Goal: Information Seeking & Learning: Learn about a topic

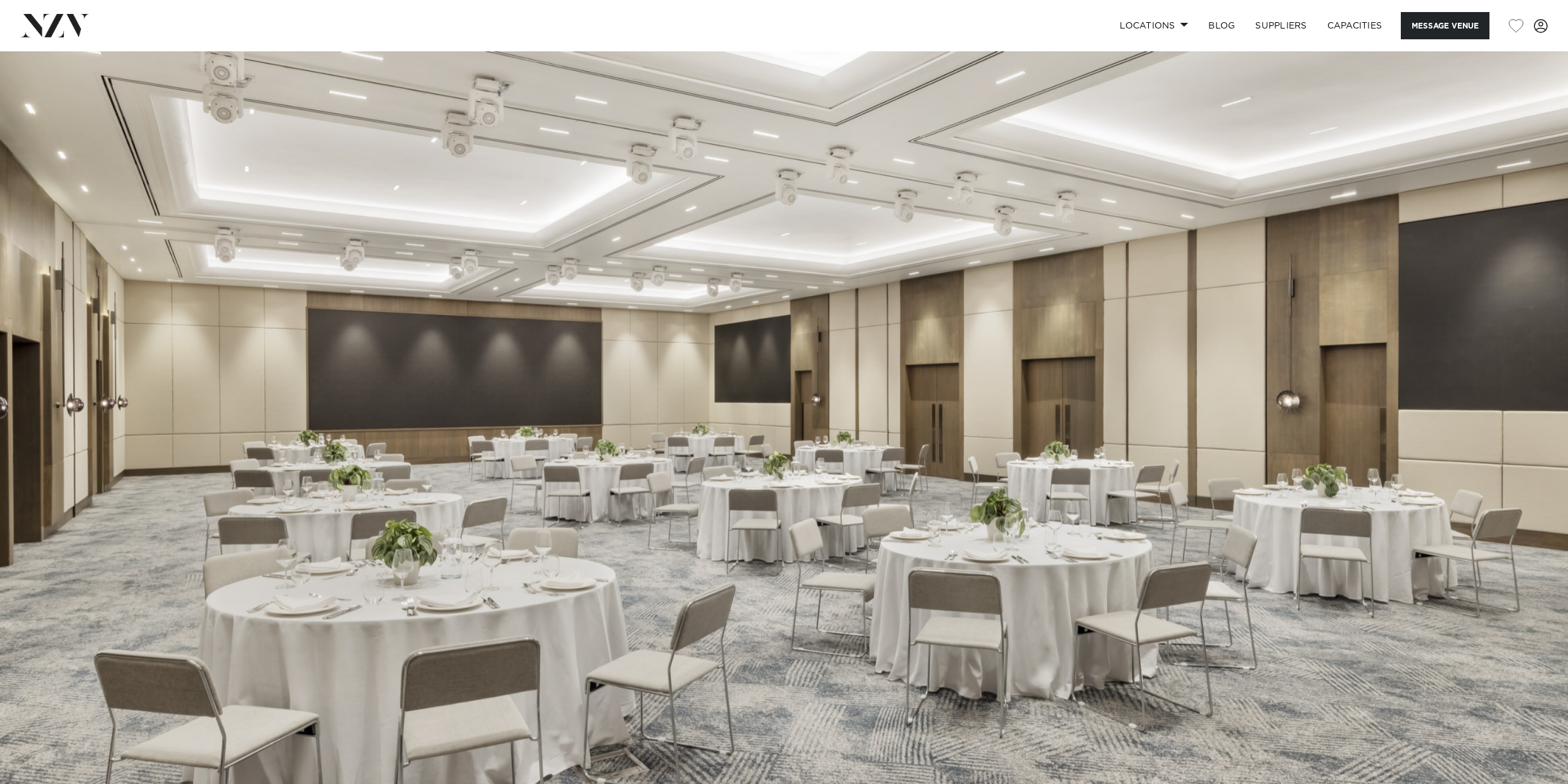
click at [1388, 424] on img at bounding box center [784, 419] width 1568 height 736
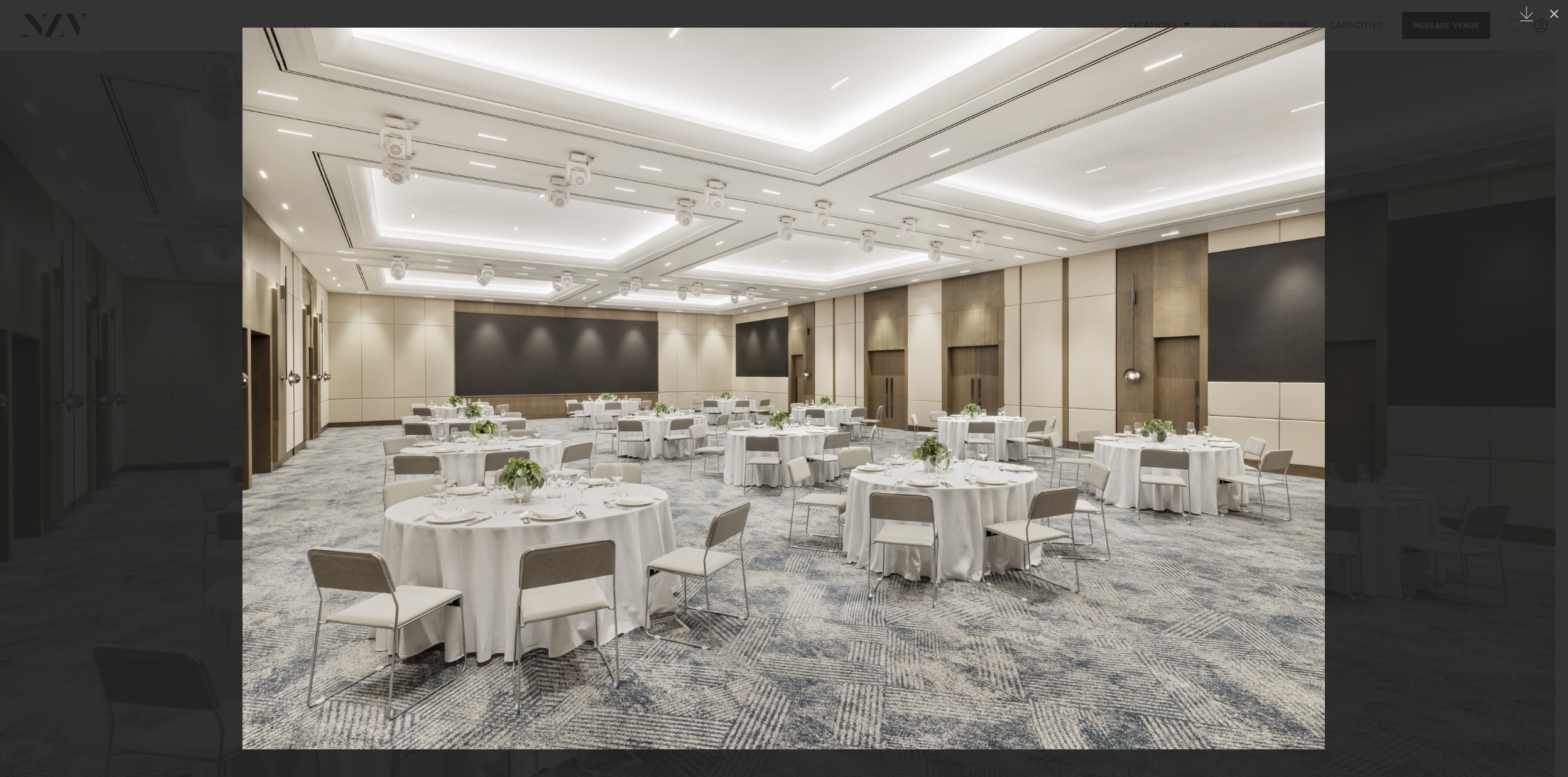
click at [1266, 386] on img at bounding box center [783, 388] width 1082 height 722
click at [1393, 394] on div at bounding box center [784, 388] width 1568 height 777
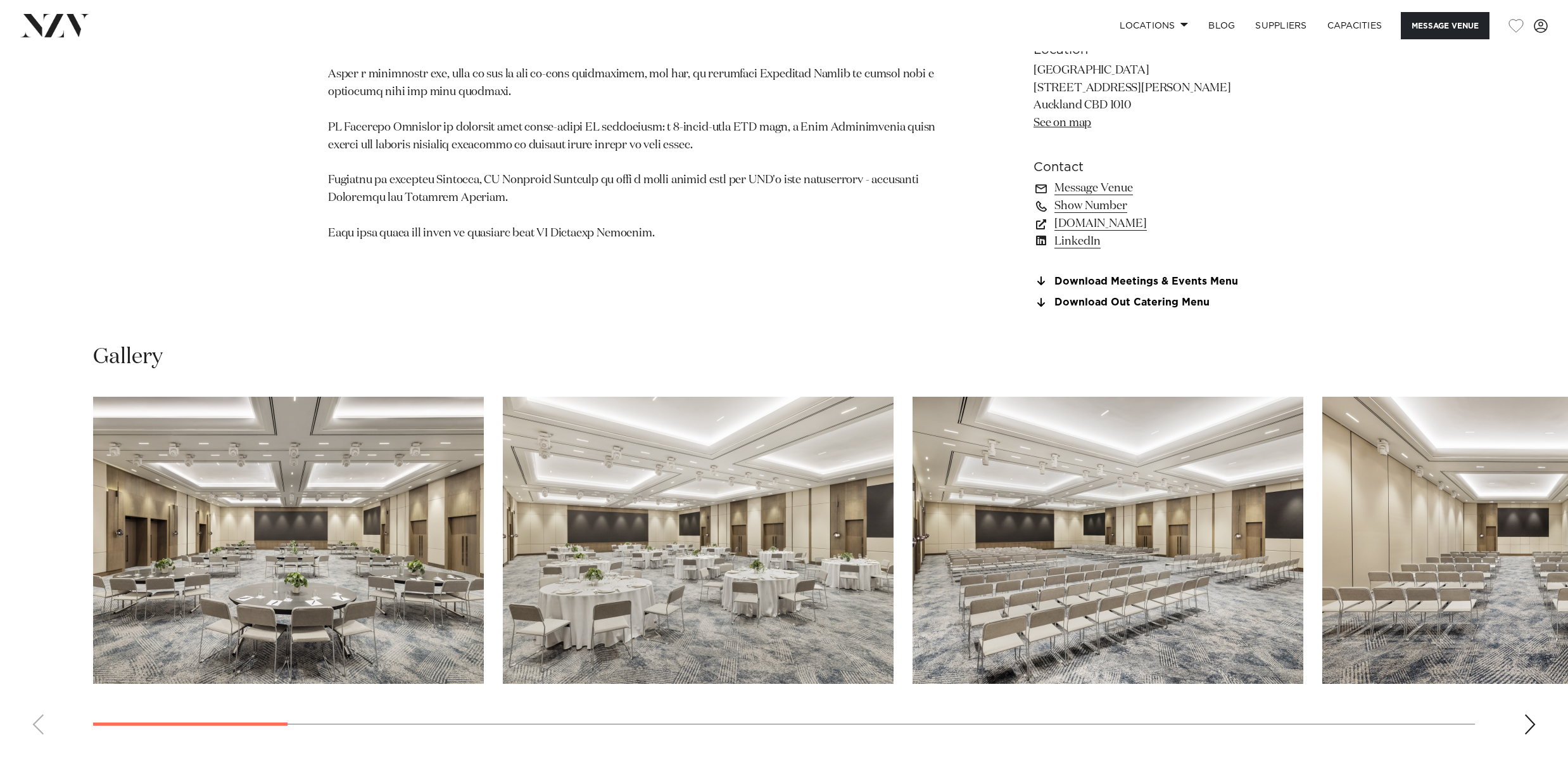
scroll to position [1267, 0]
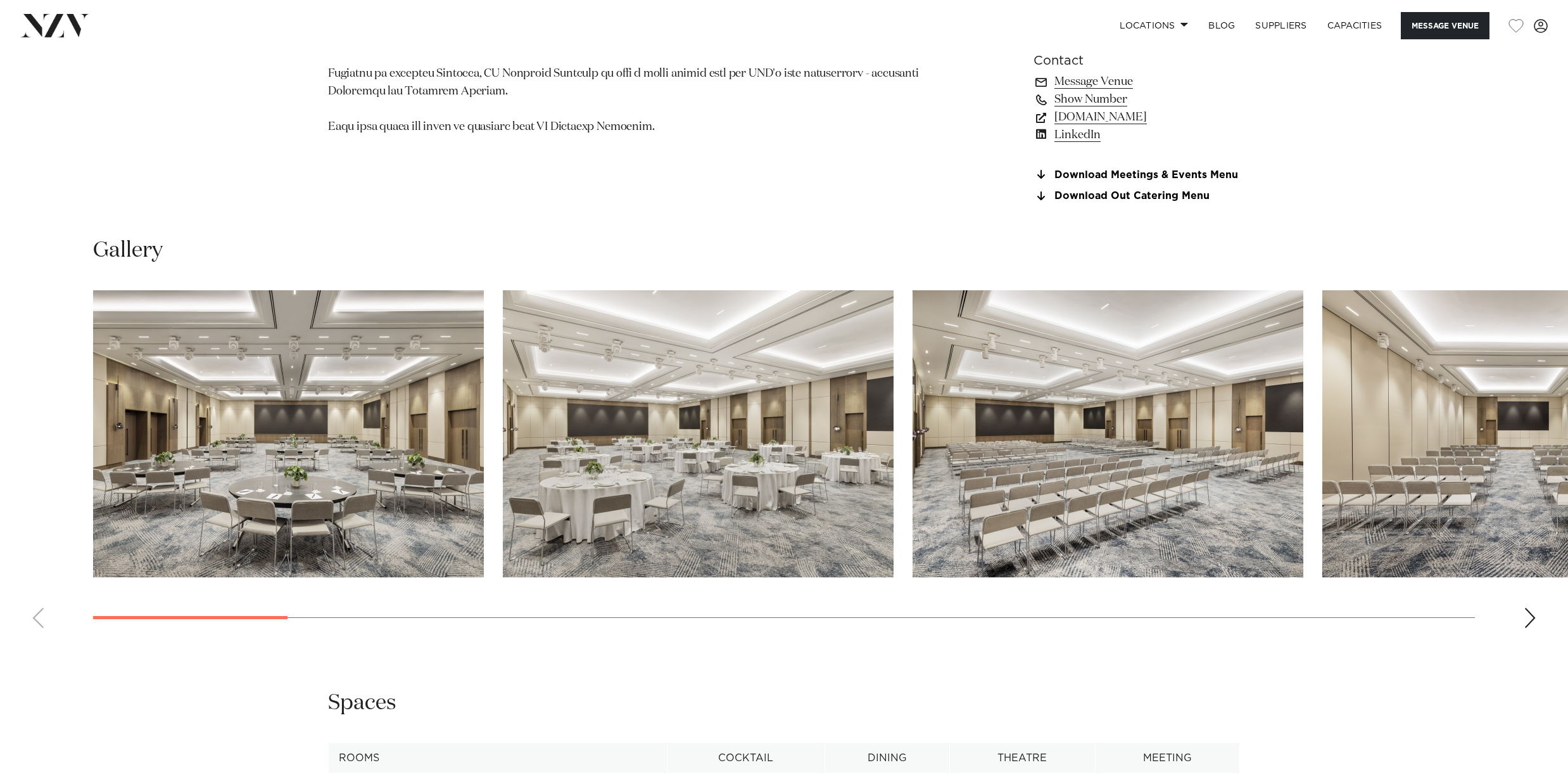
click at [268, 365] on img "1 / 24" at bounding box center [288, 433] width 391 height 287
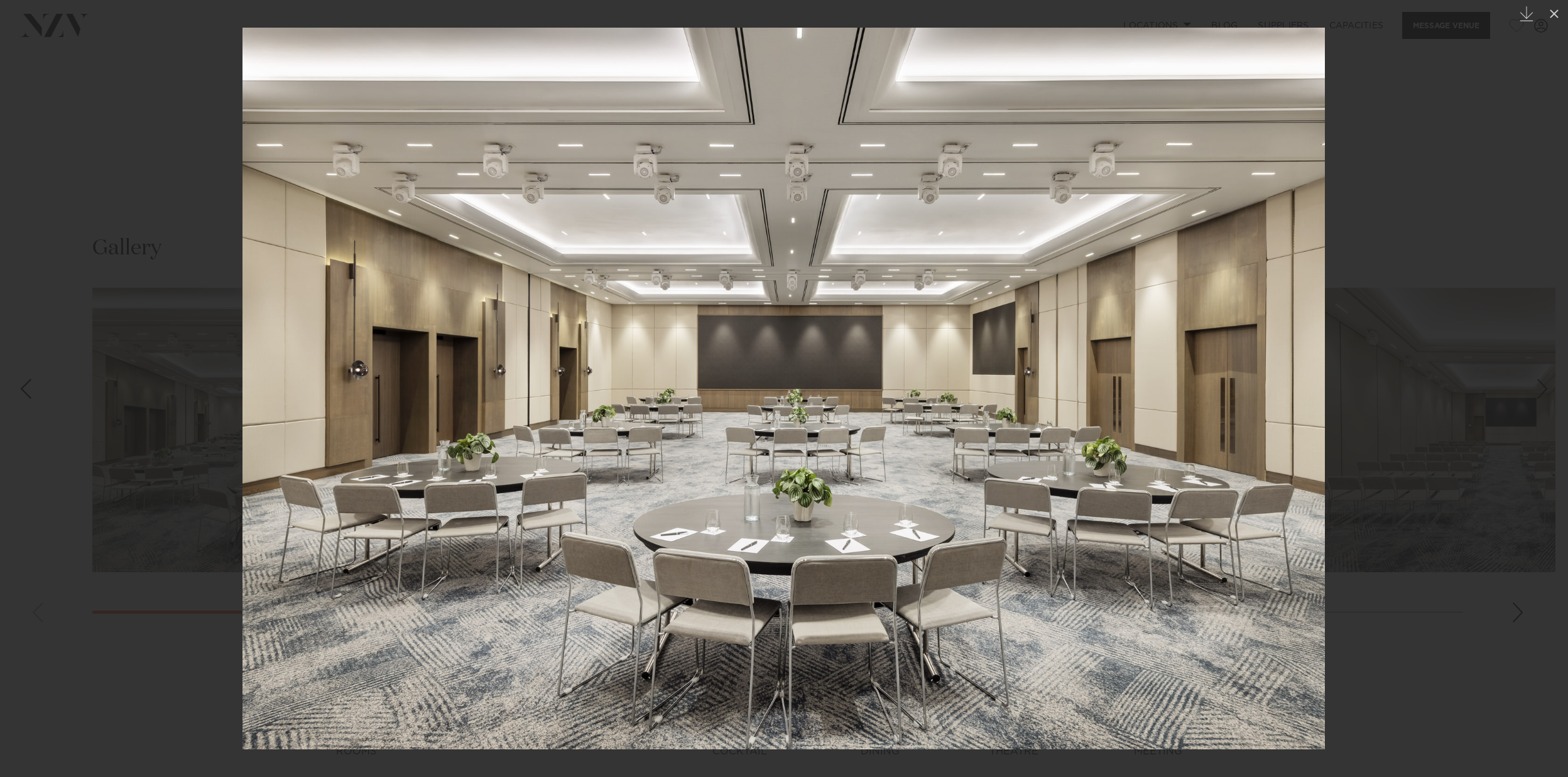
click at [1393, 368] on div at bounding box center [784, 388] width 1568 height 777
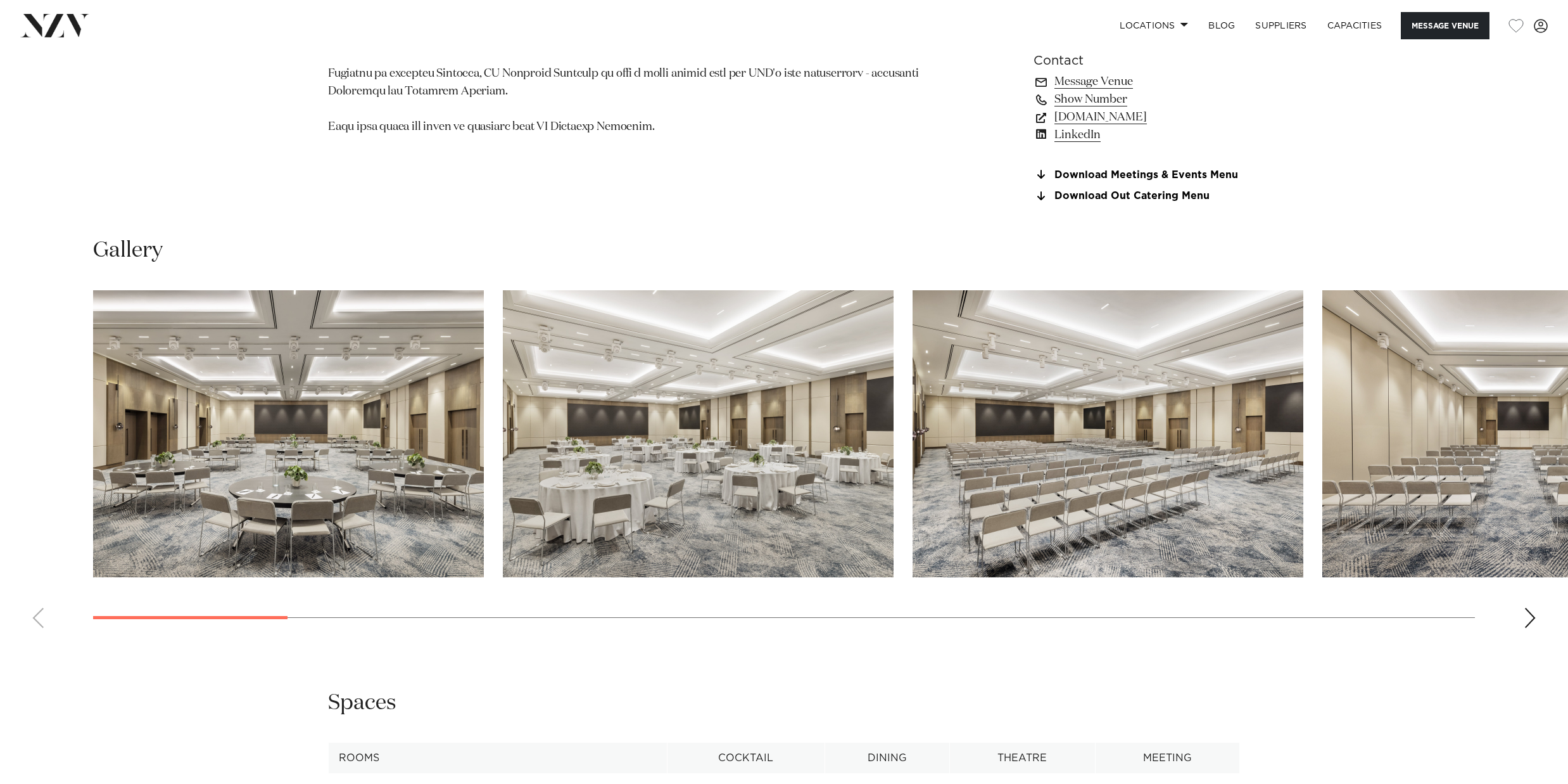
click at [583, 467] on img "2 / 24" at bounding box center [698, 433] width 391 height 287
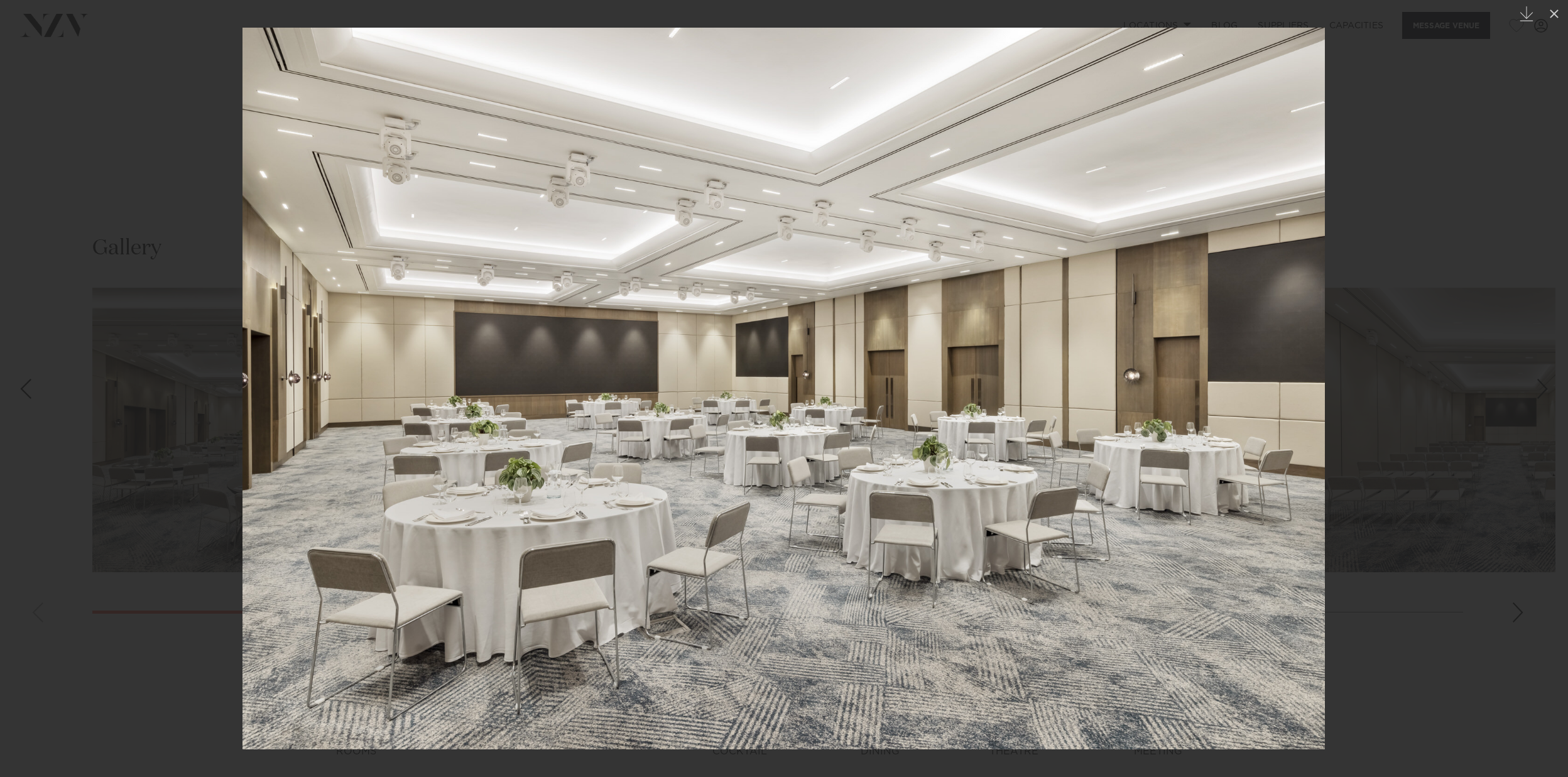
click at [1375, 420] on div at bounding box center [784, 388] width 1568 height 777
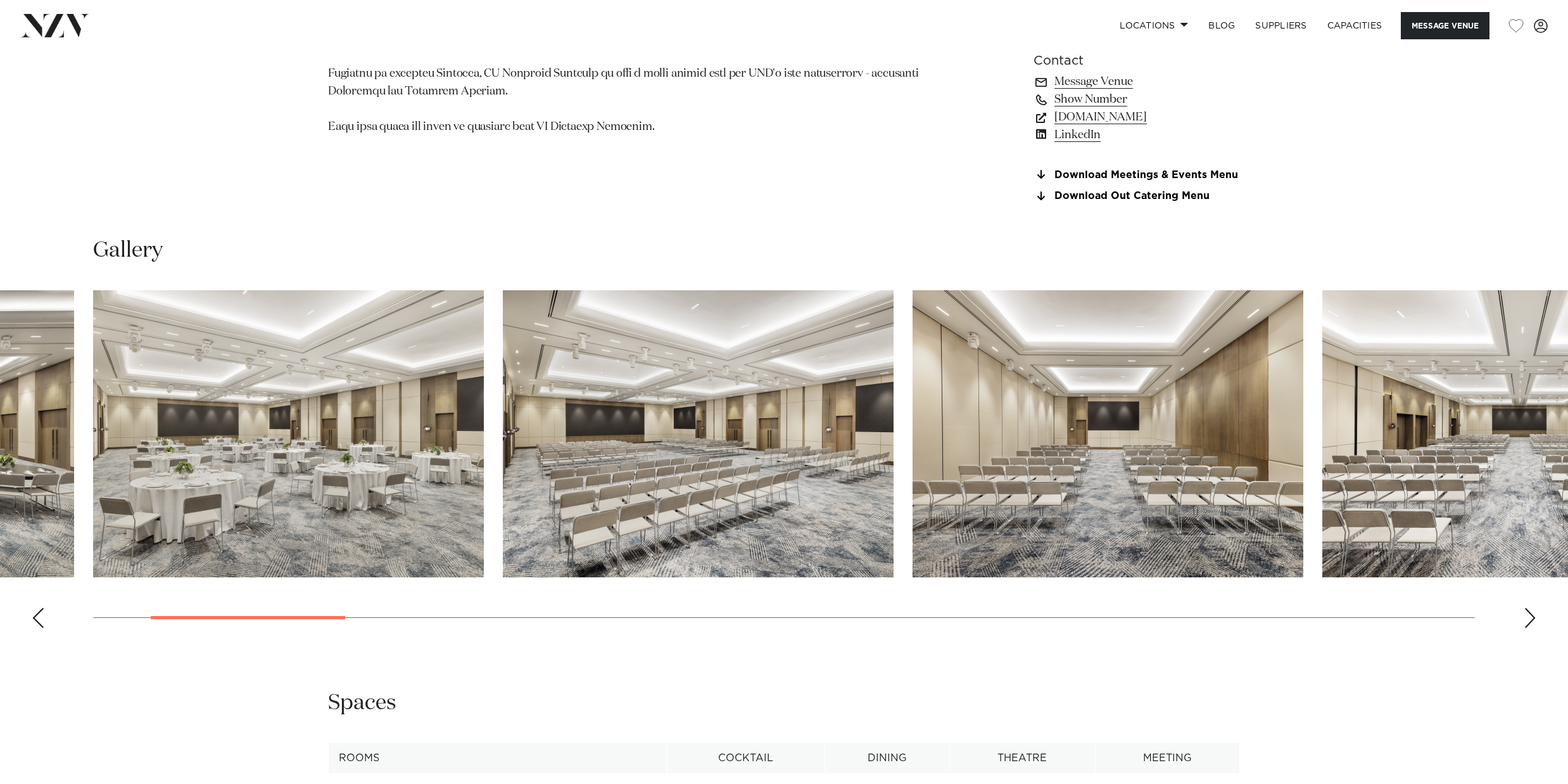
click at [1530, 613] on div "Next slide" at bounding box center [1530, 617] width 13 height 21
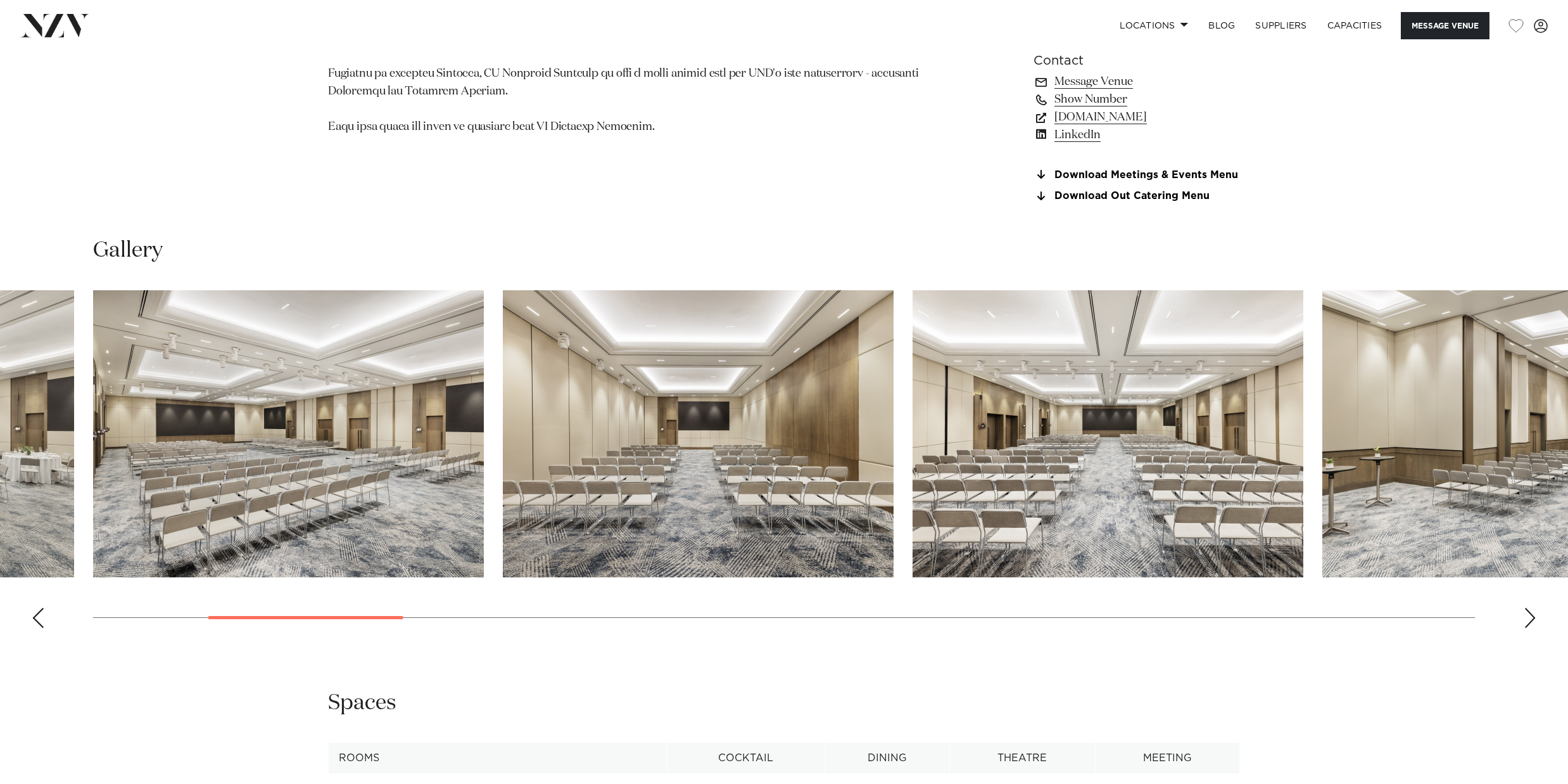
click at [1530, 613] on div "Next slide" at bounding box center [1530, 617] width 13 height 21
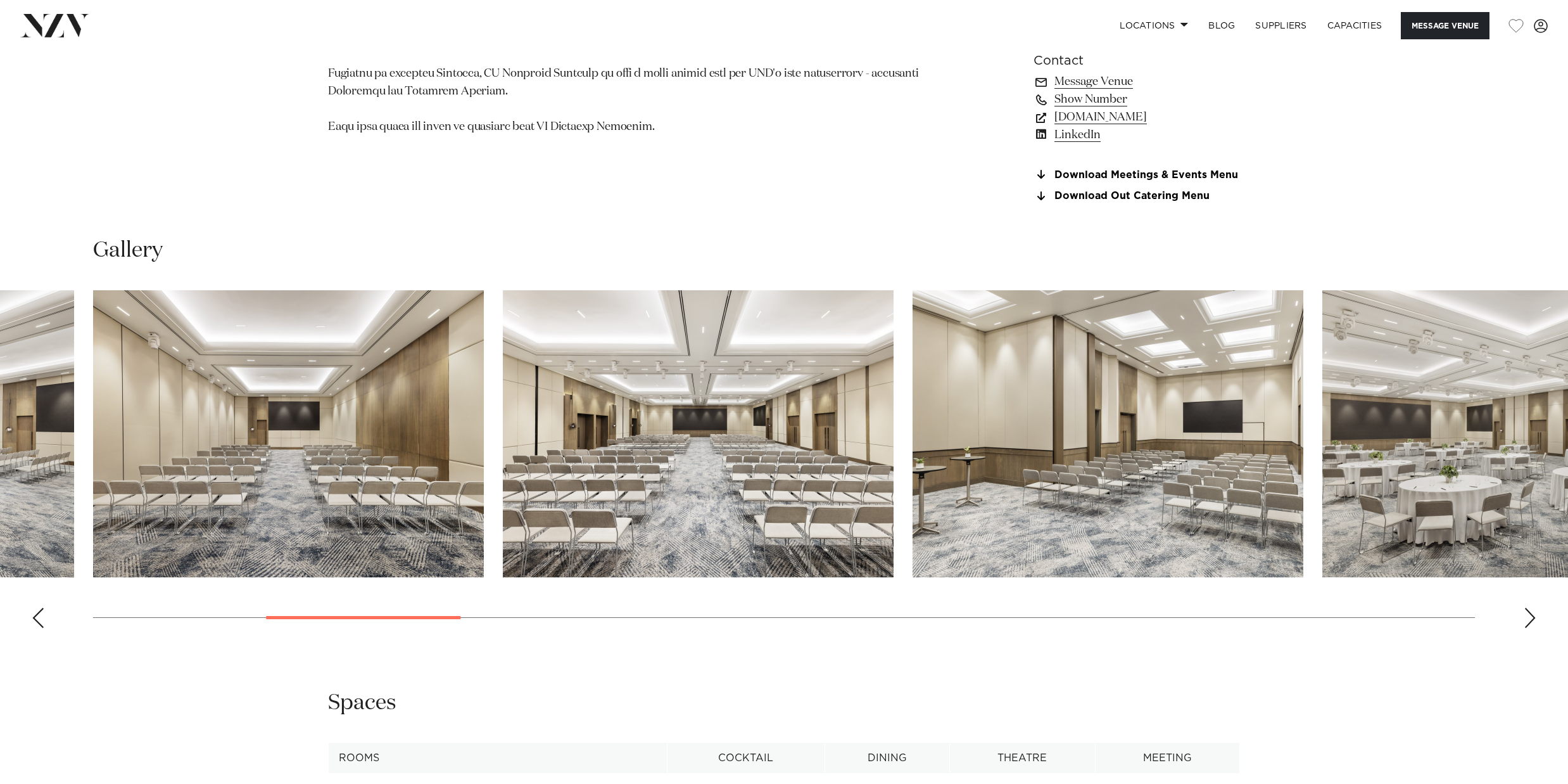
click at [1530, 613] on div "Next slide" at bounding box center [1530, 617] width 13 height 21
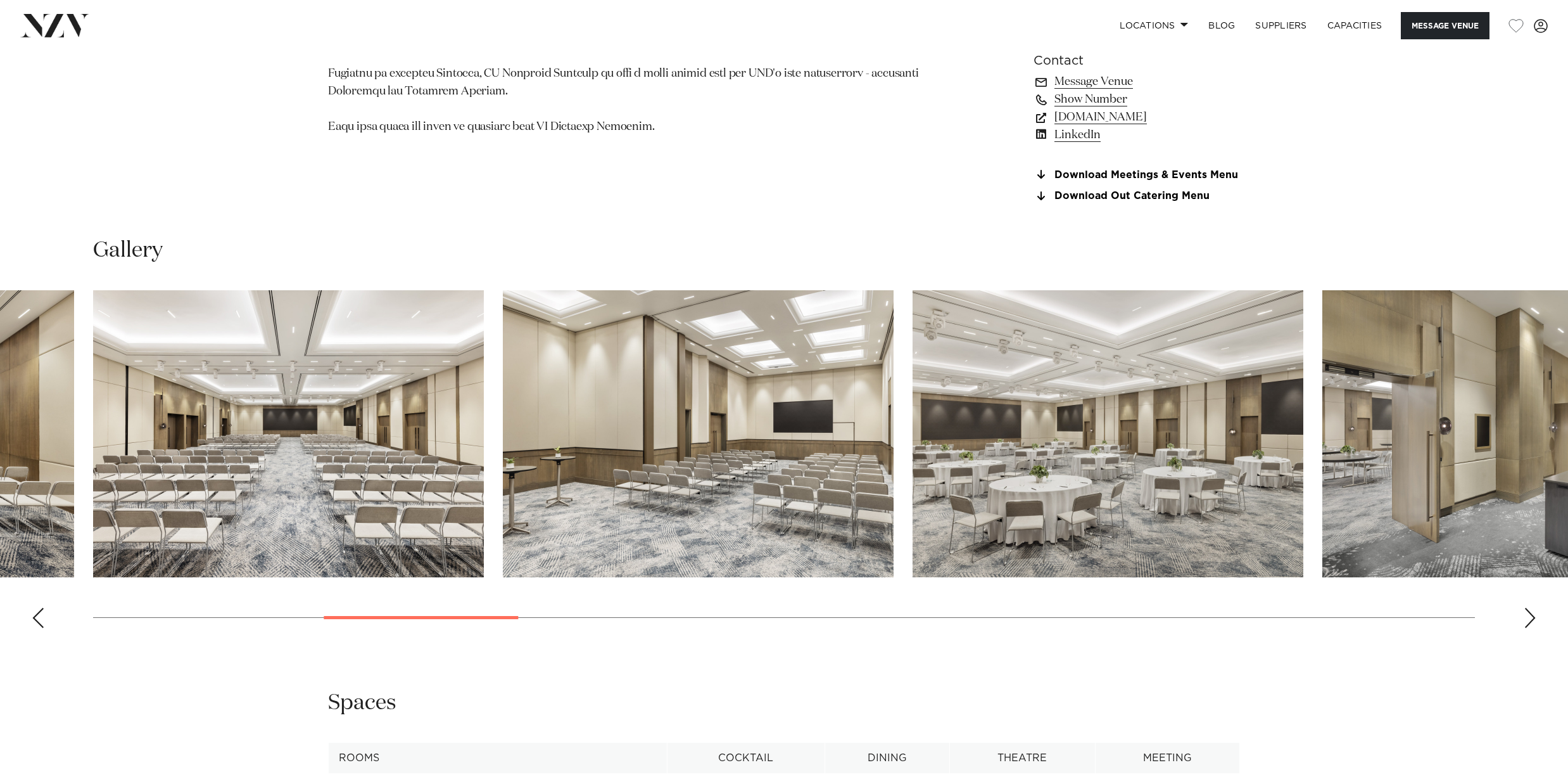
click at [1530, 613] on div "Next slide" at bounding box center [1530, 617] width 13 height 21
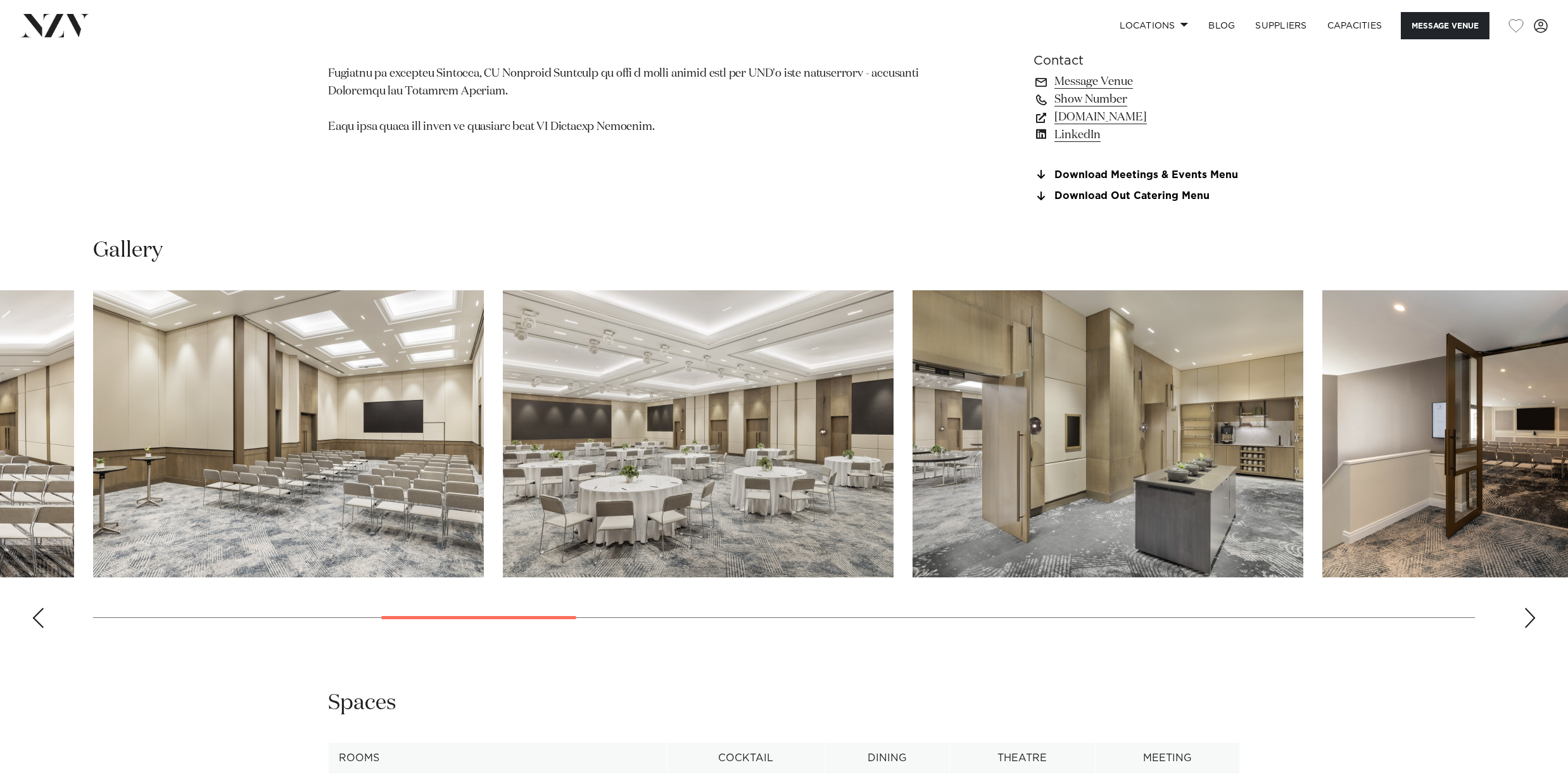
click at [1530, 613] on div "Next slide" at bounding box center [1530, 617] width 13 height 21
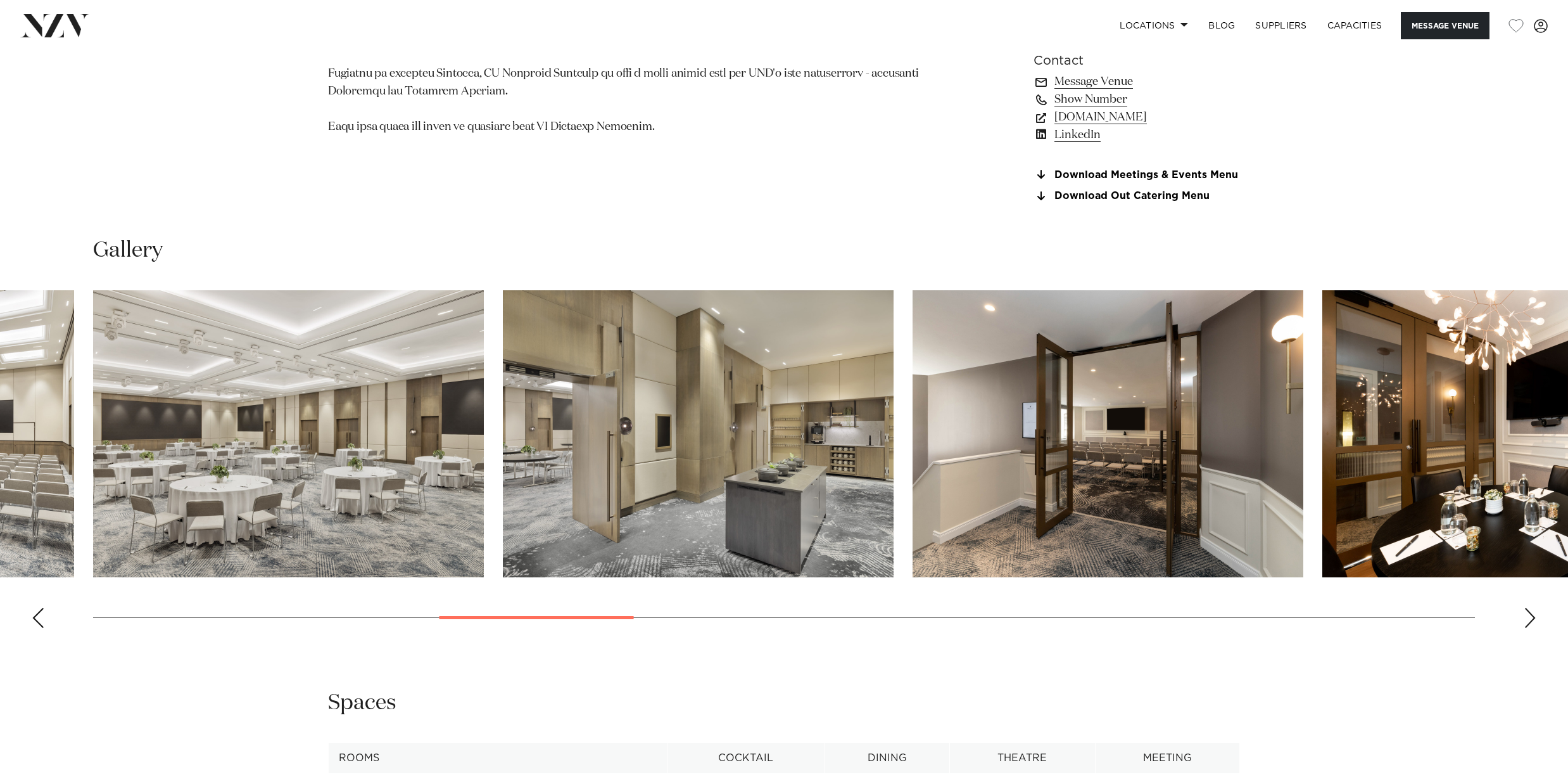
click at [1530, 613] on div "Next slide" at bounding box center [1530, 617] width 13 height 21
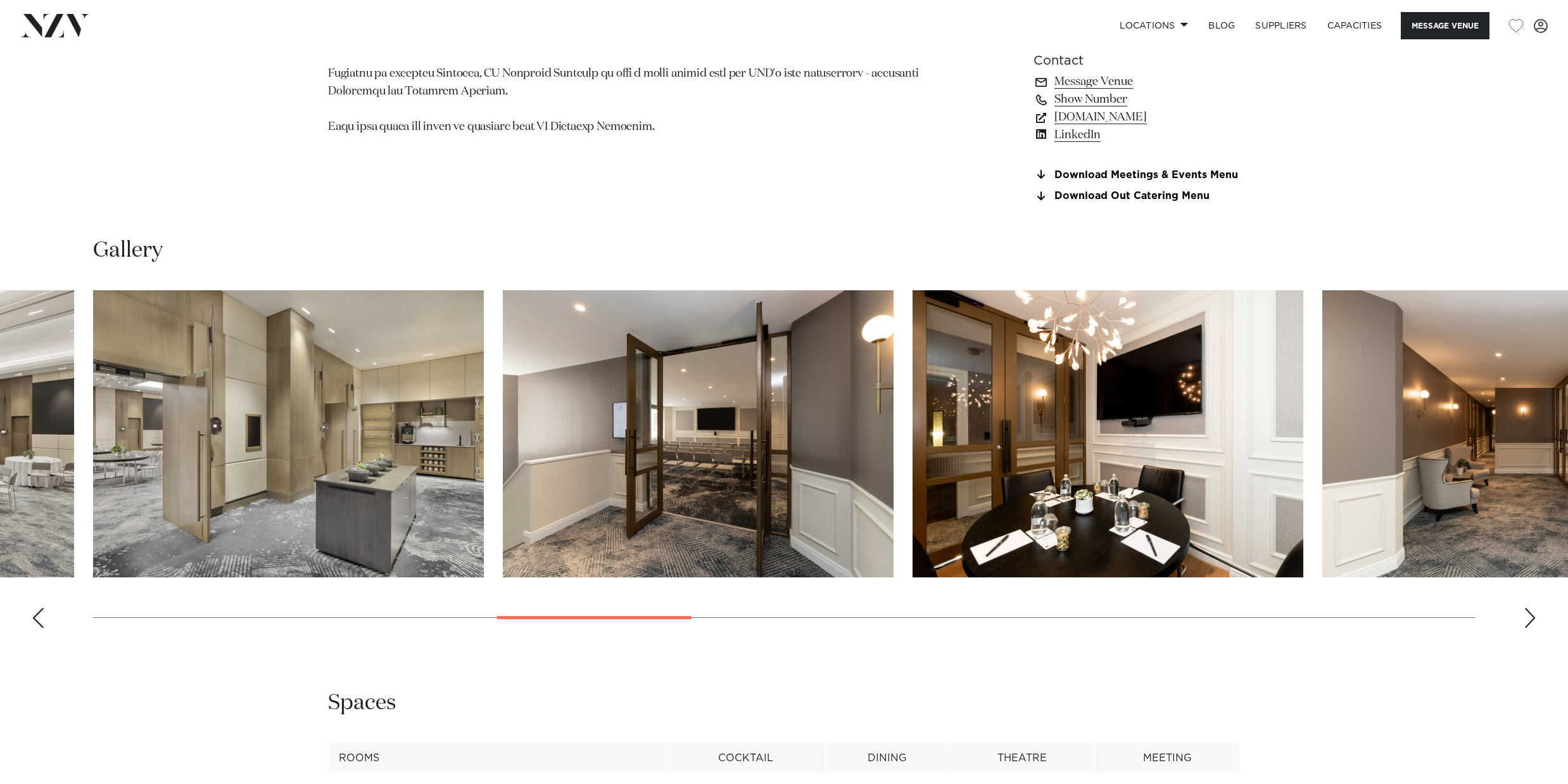
click at [1530, 613] on div "Next slide" at bounding box center [1530, 617] width 13 height 21
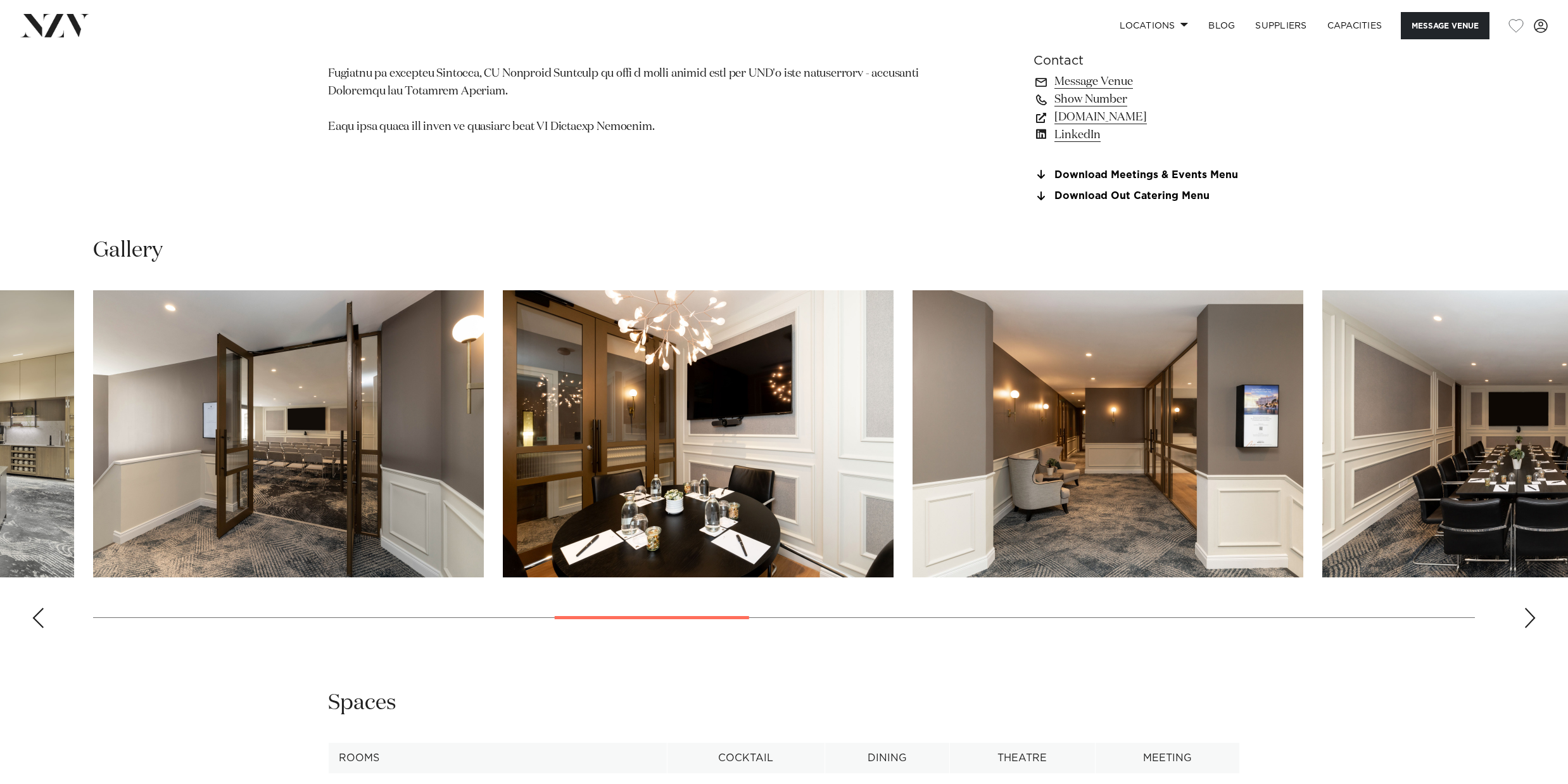
click at [46, 611] on swiper-container at bounding box center [784, 464] width 1568 height 348
click at [37, 612] on div "Previous slide" at bounding box center [37, 617] width 13 height 21
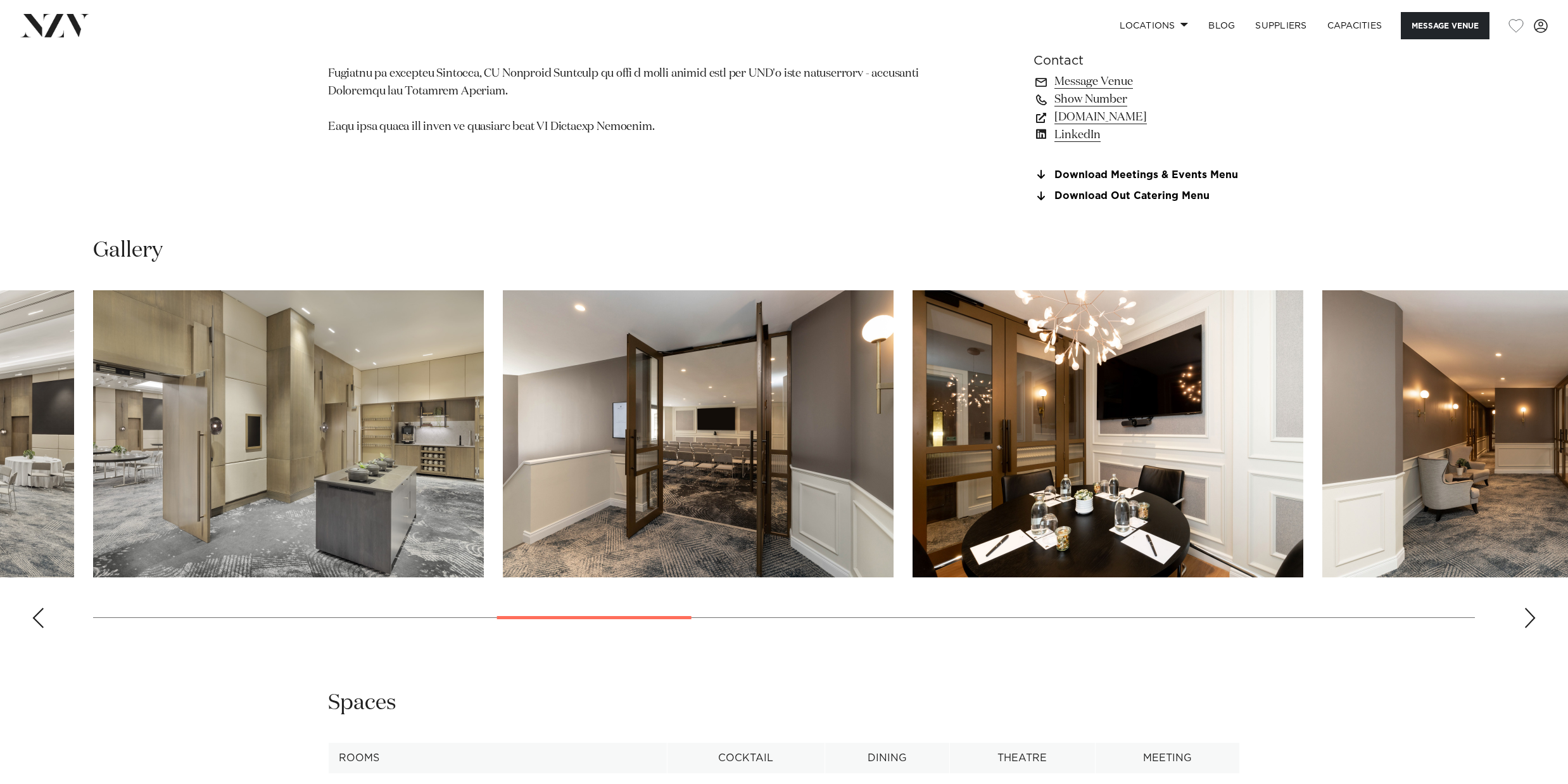
click at [37, 612] on div "Previous slide" at bounding box center [37, 617] width 13 height 21
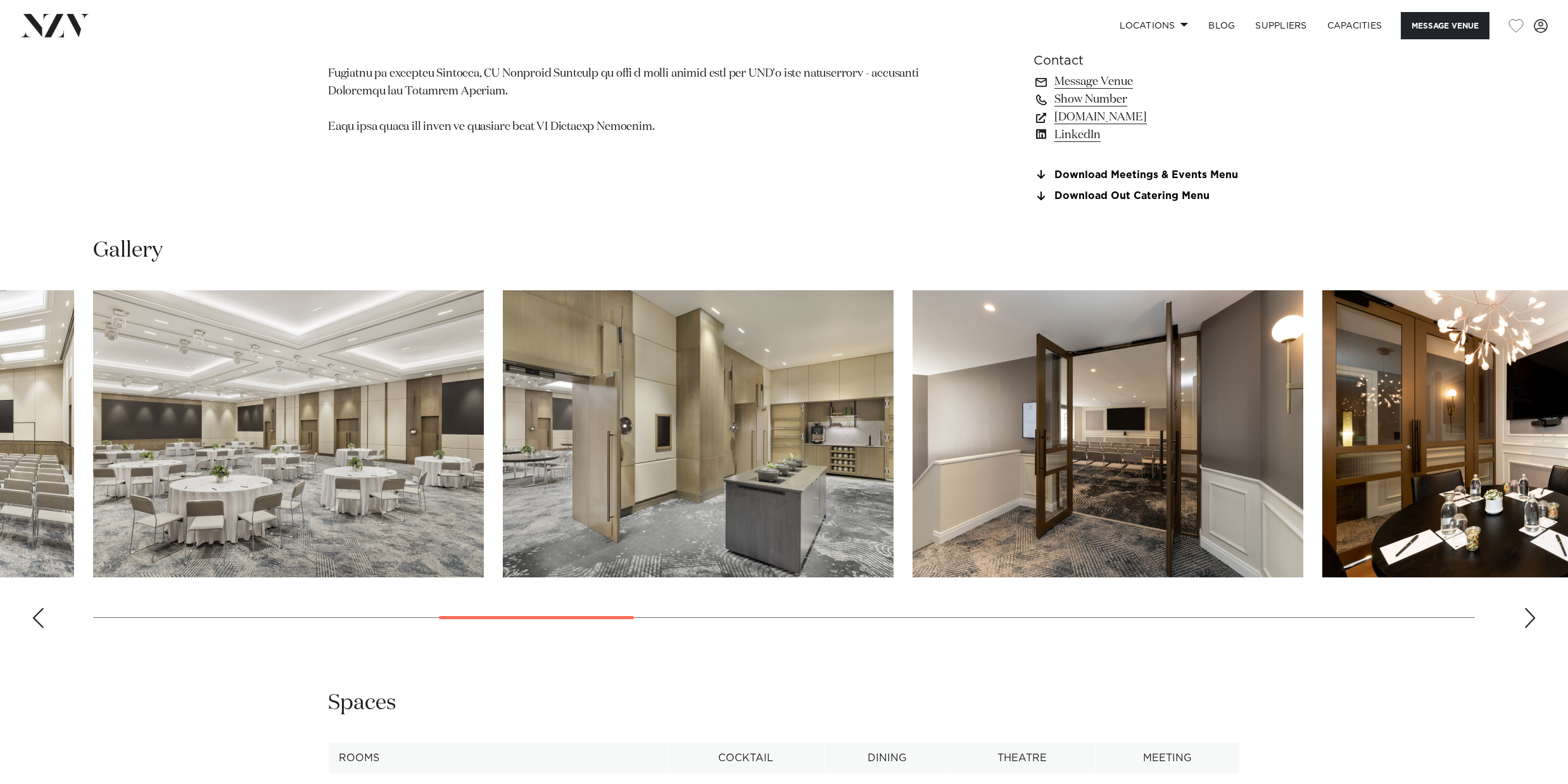
click at [37, 612] on div "Previous slide" at bounding box center [37, 617] width 13 height 21
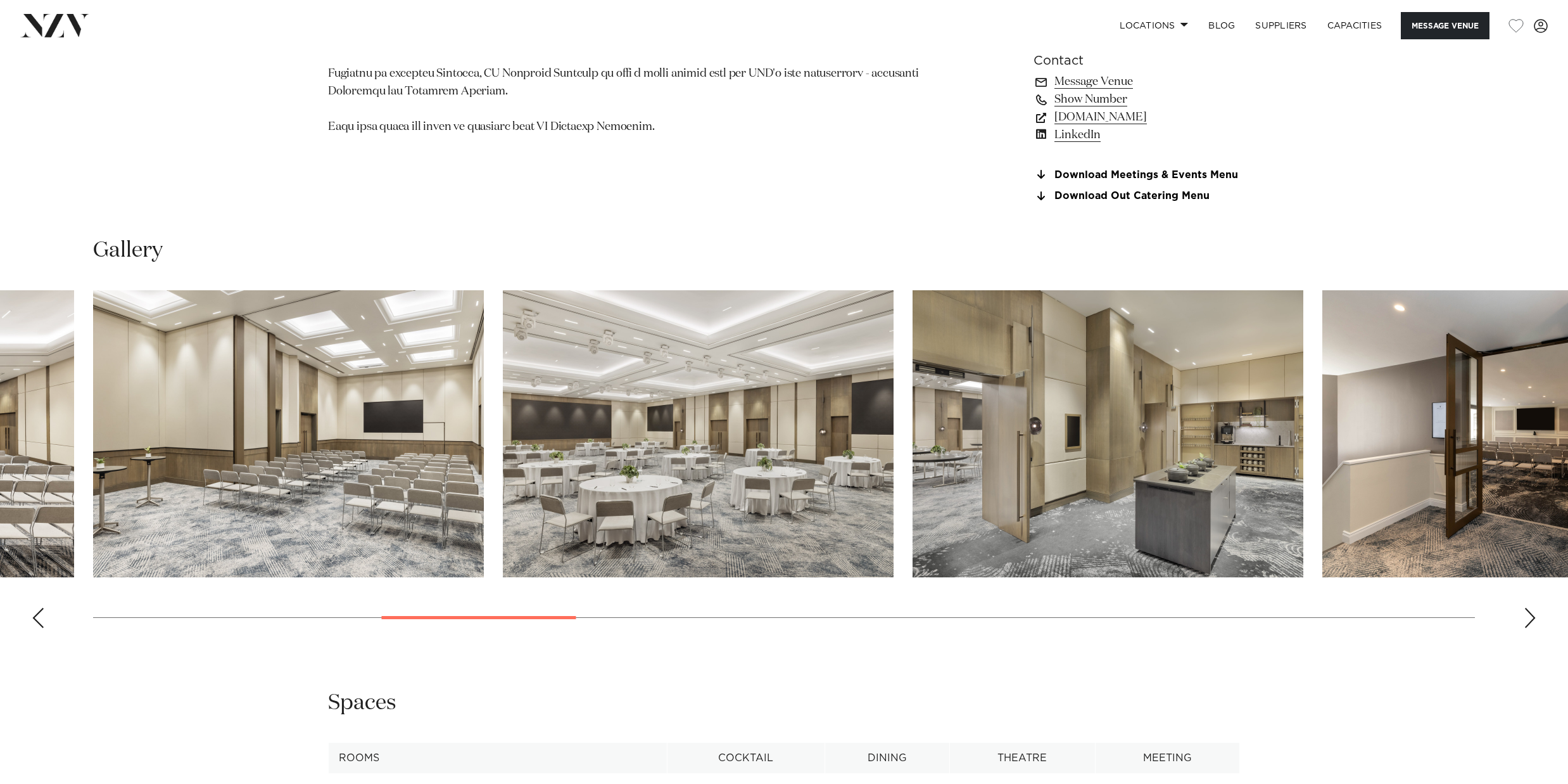
click at [37, 612] on div "Previous slide" at bounding box center [37, 617] width 13 height 21
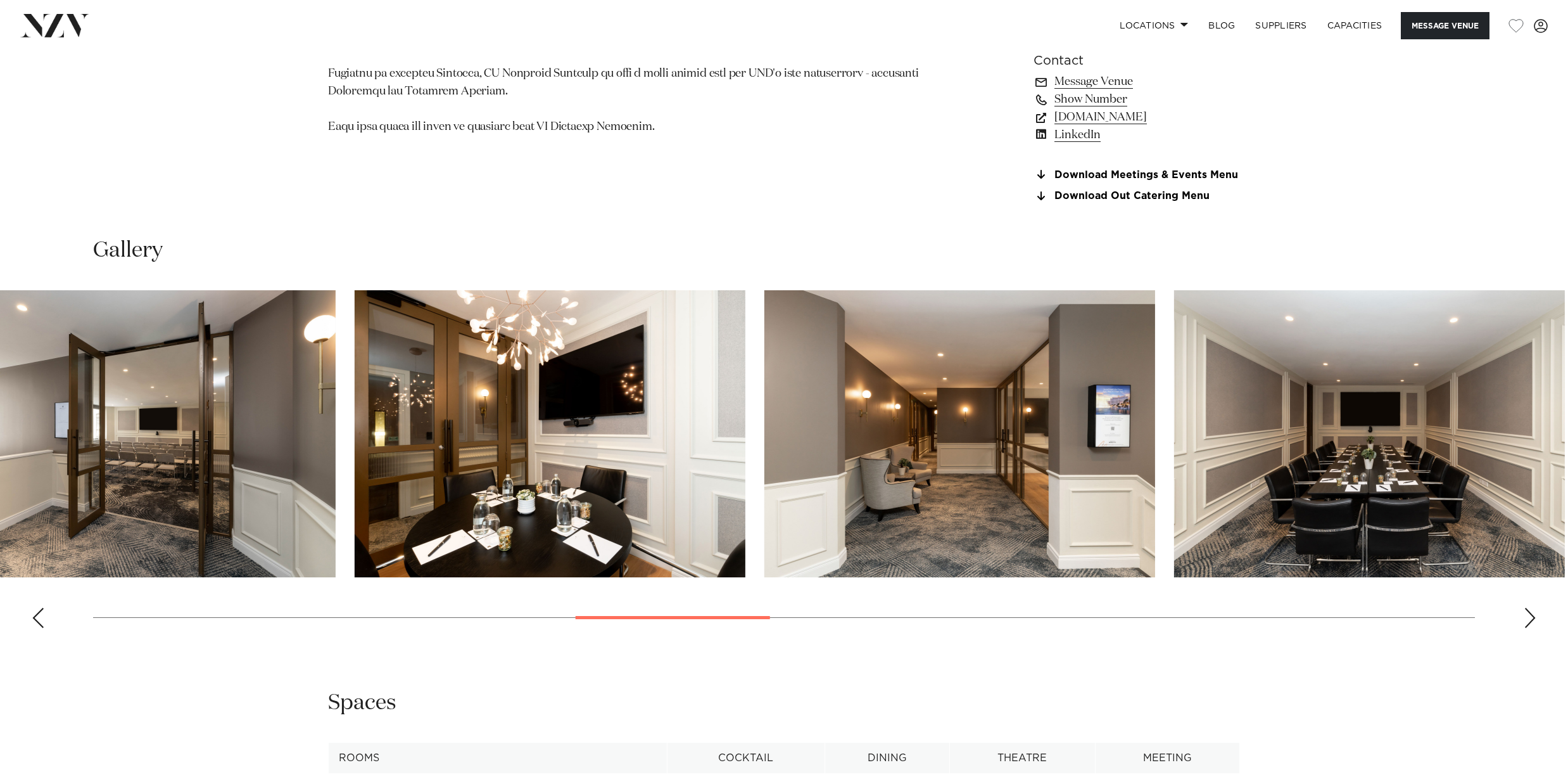
click at [661, 633] on swiper-container at bounding box center [784, 464] width 1568 height 348
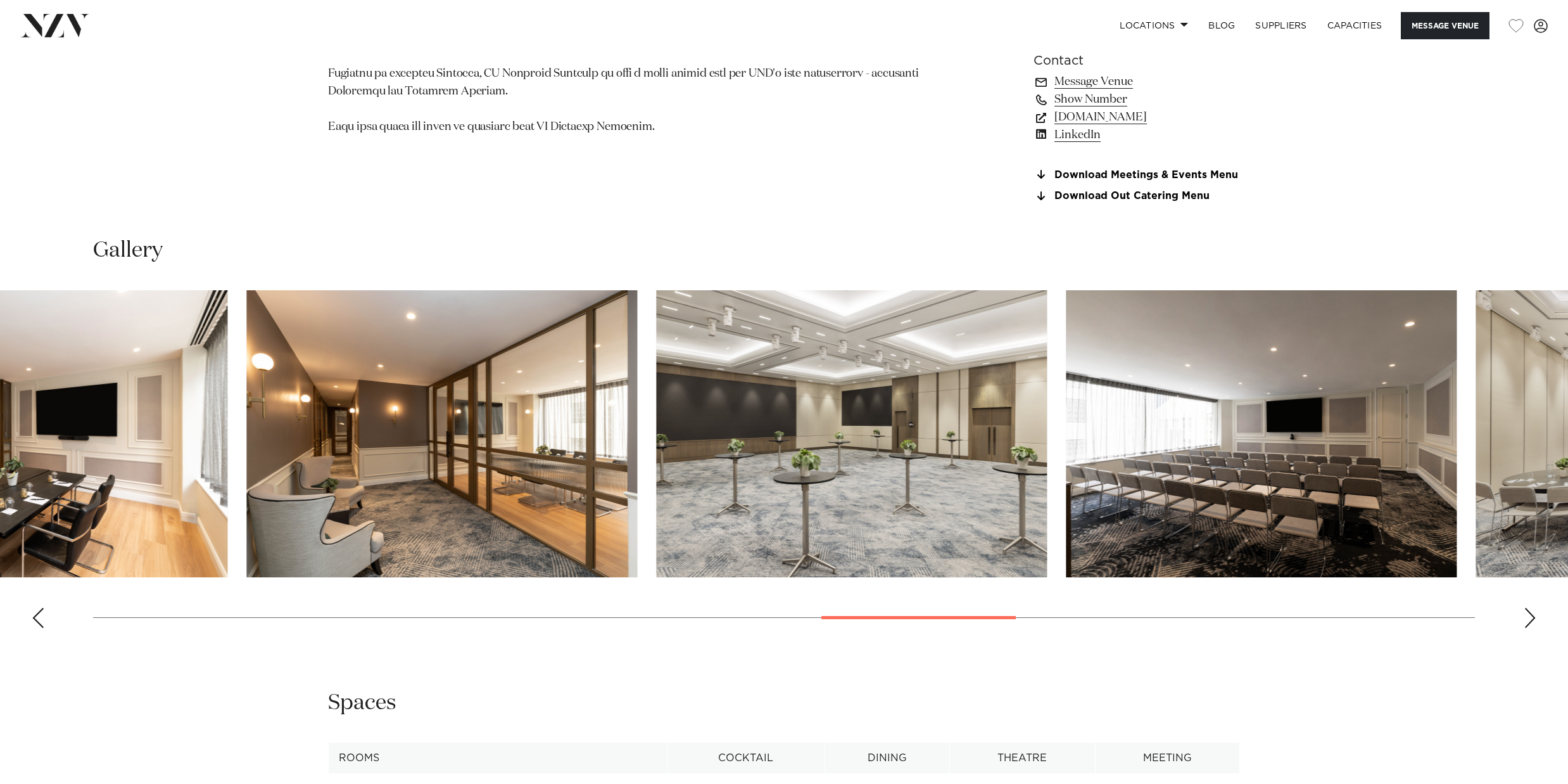
click at [901, 629] on swiper-container at bounding box center [784, 464] width 1568 height 348
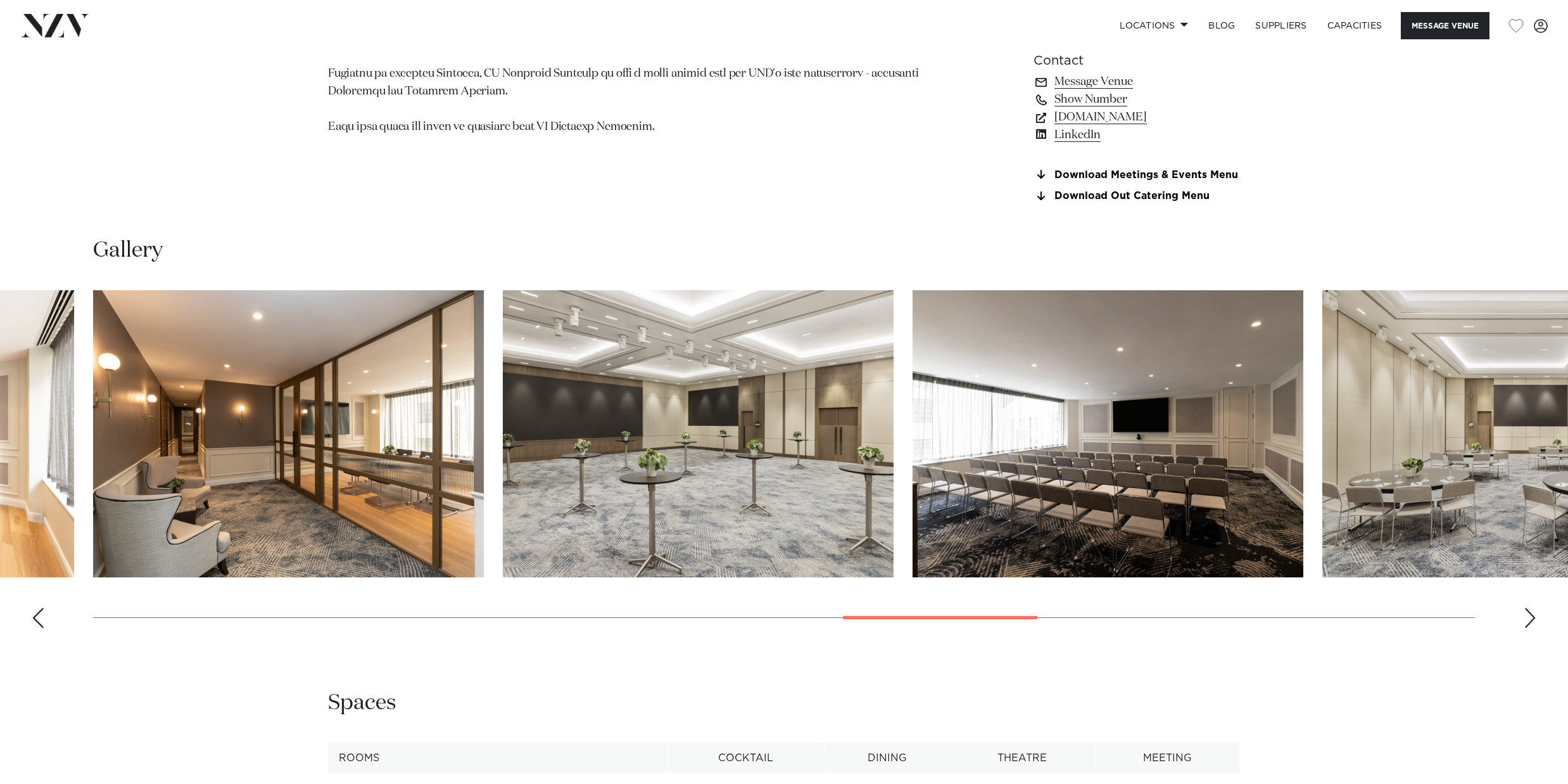
click at [1188, 616] on swiper-container at bounding box center [784, 464] width 1568 height 348
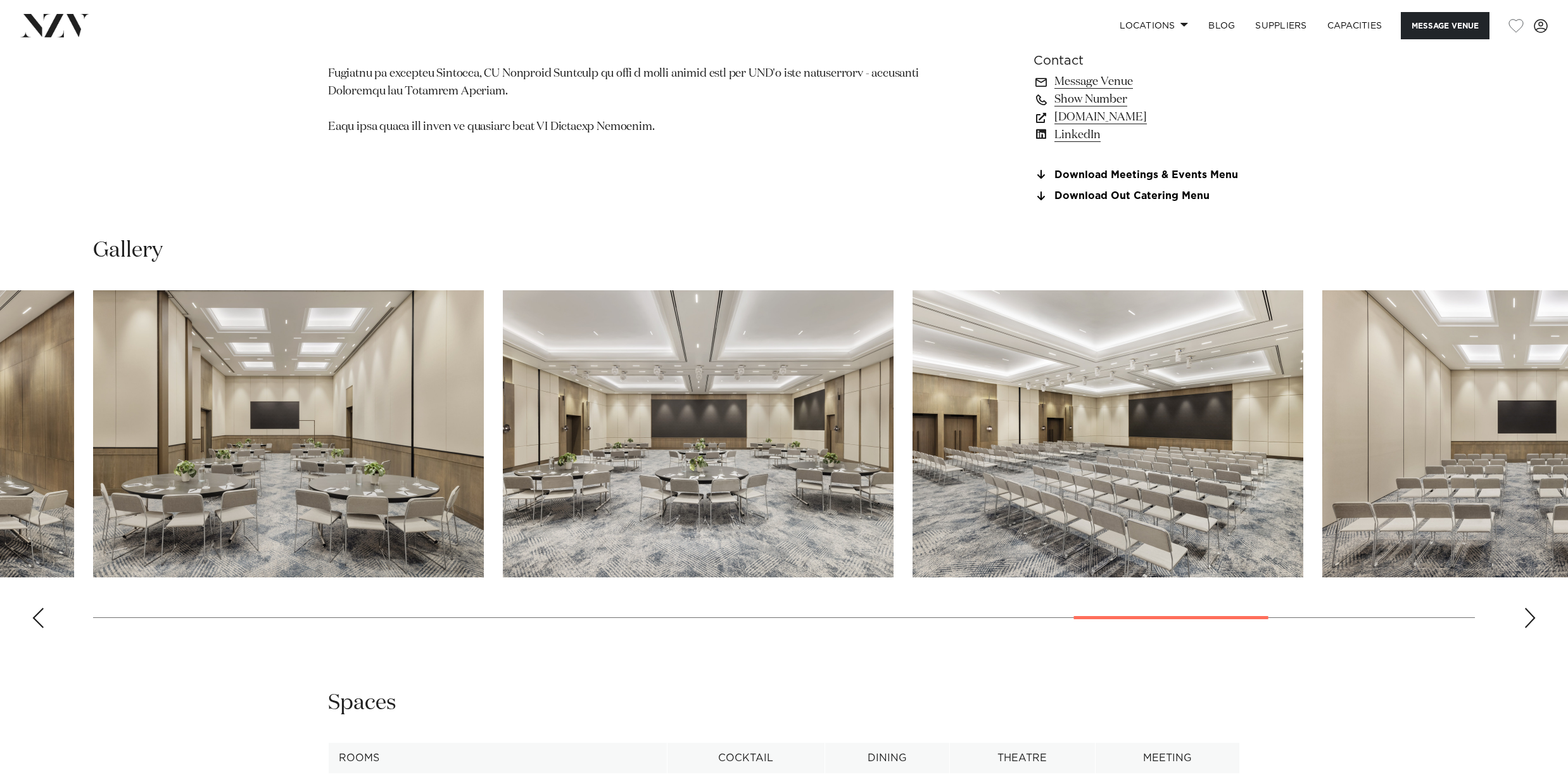
click at [1236, 626] on swiper-container at bounding box center [784, 464] width 1568 height 348
click at [1528, 614] on div "Next slide" at bounding box center [1530, 617] width 13 height 21
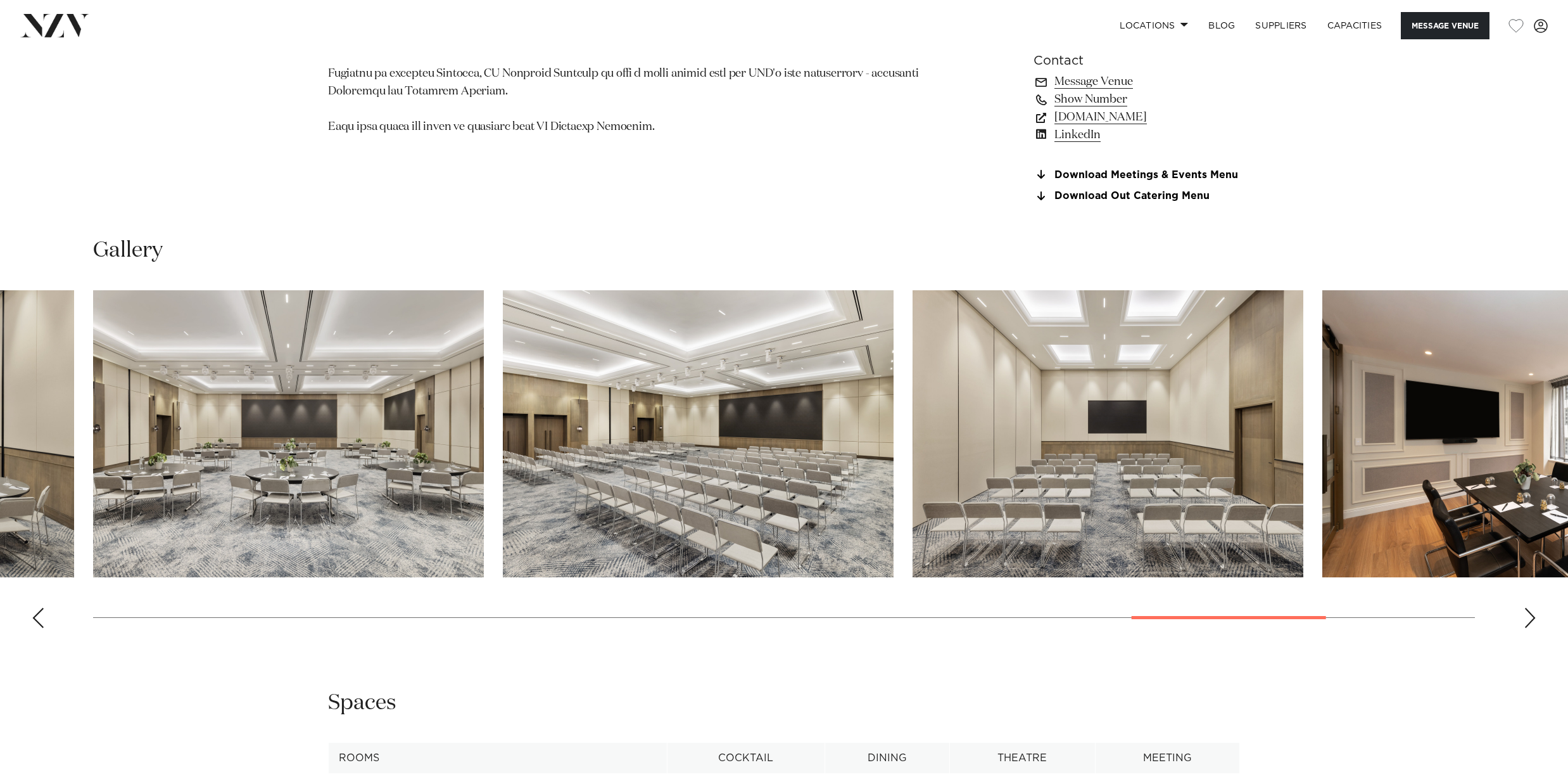
click at [1099, 311] on img "21 / 24" at bounding box center [1108, 433] width 391 height 287
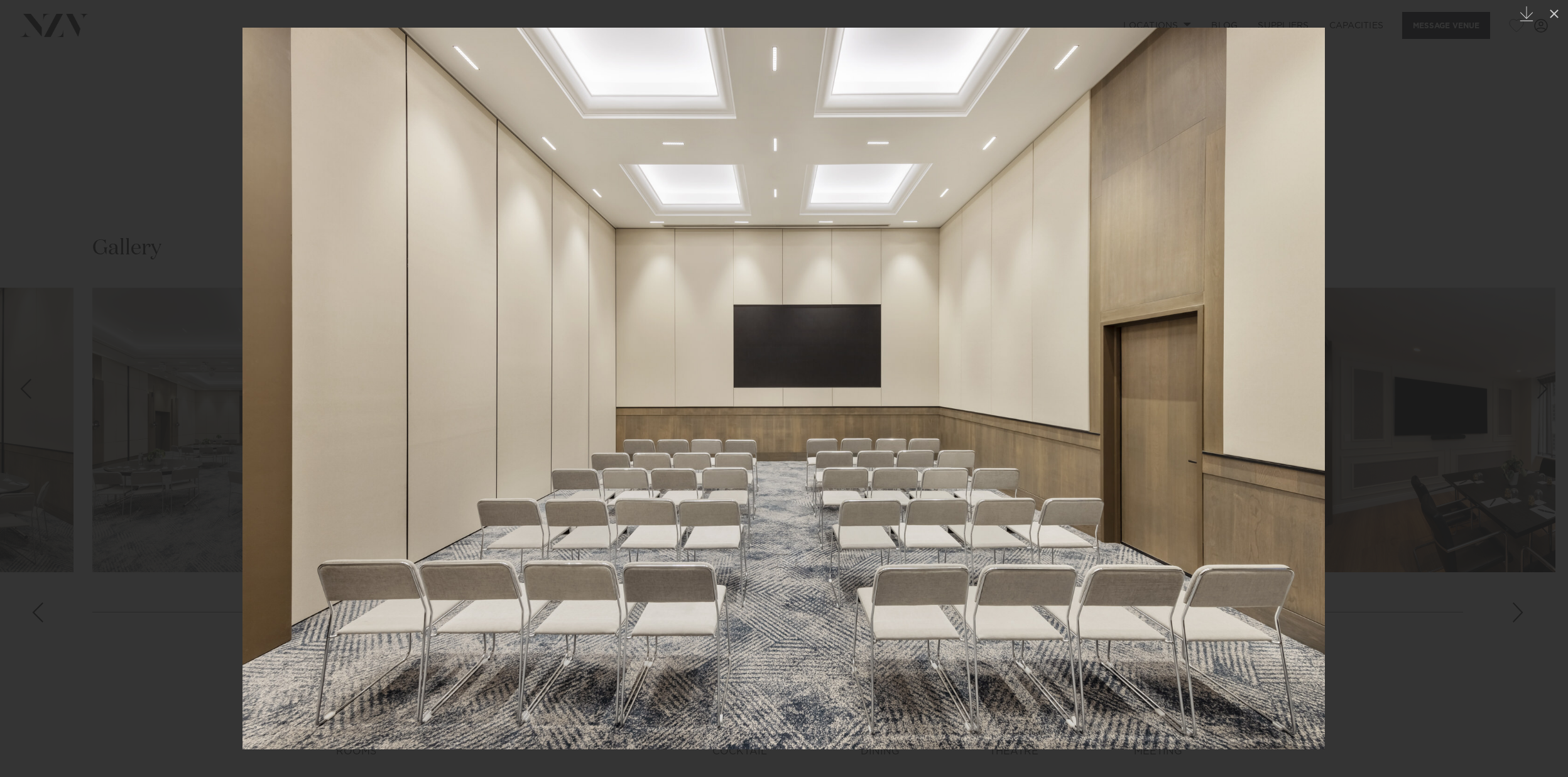
click at [1480, 666] on div at bounding box center [784, 388] width 1568 height 777
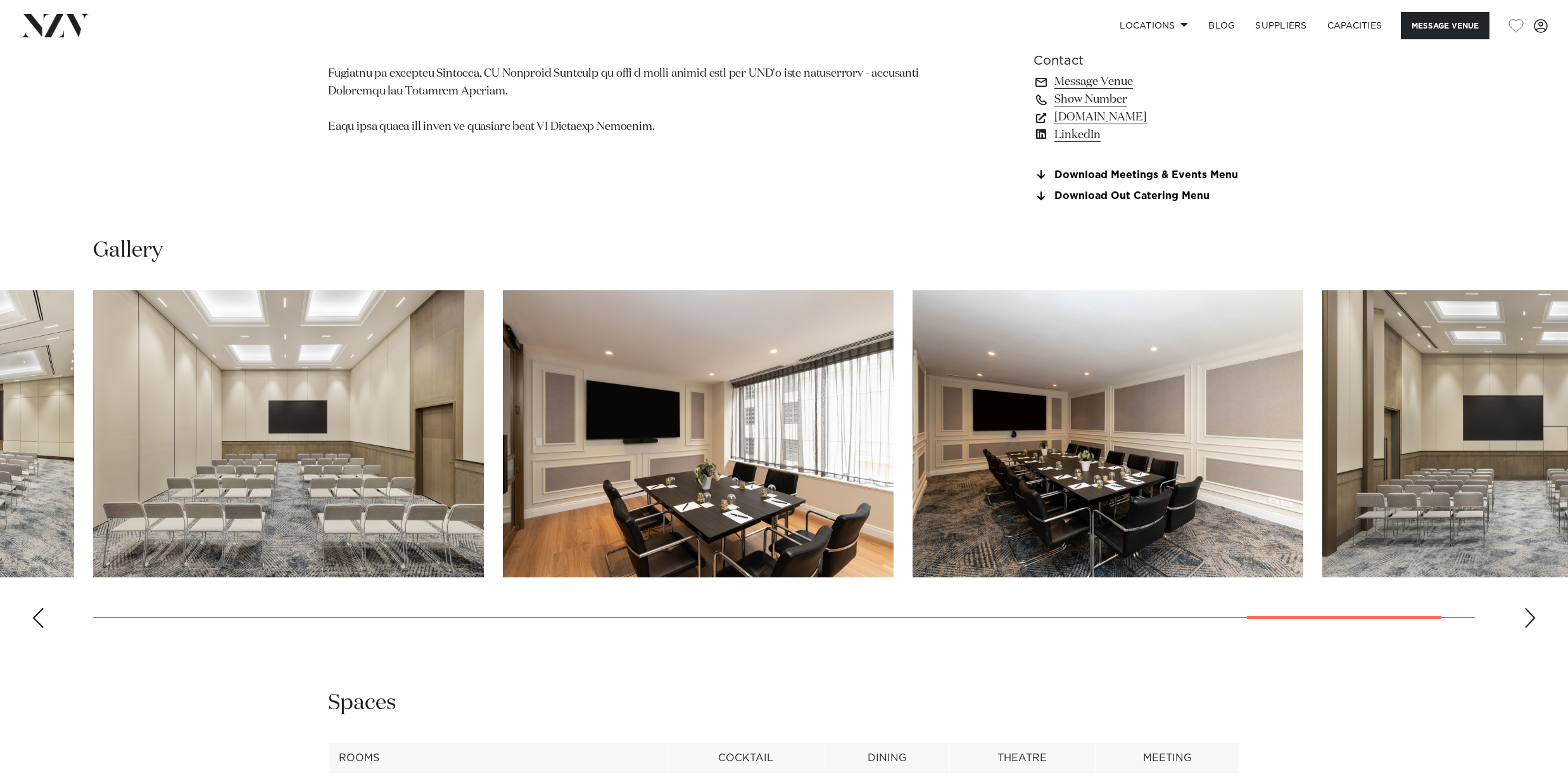
click at [1524, 616] on div "Next slide" at bounding box center [1530, 617] width 13 height 21
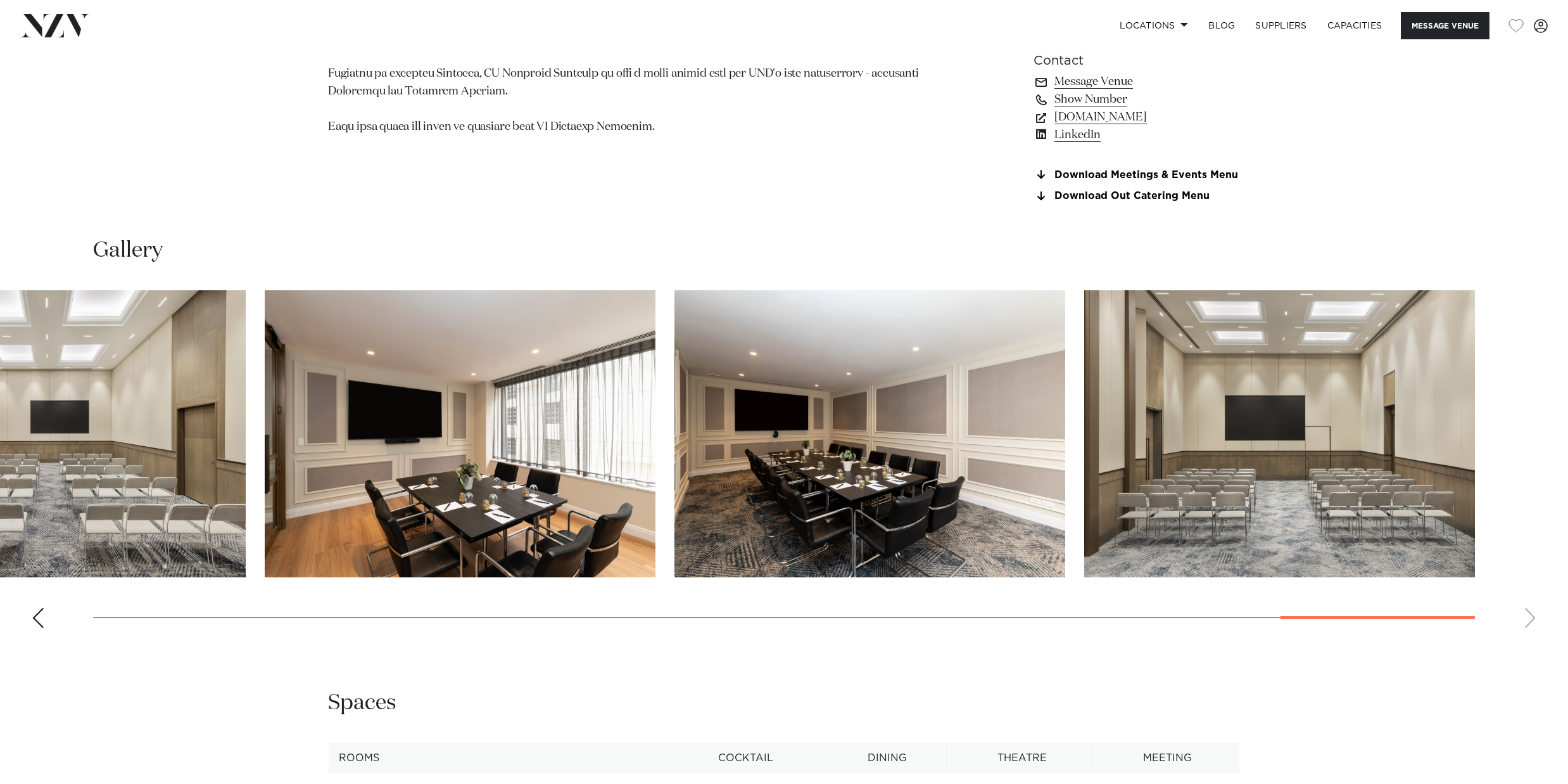
click at [1523, 616] on swiper-container at bounding box center [784, 464] width 1568 height 348
click at [964, 509] on img "23 / 24" at bounding box center [869, 433] width 391 height 287
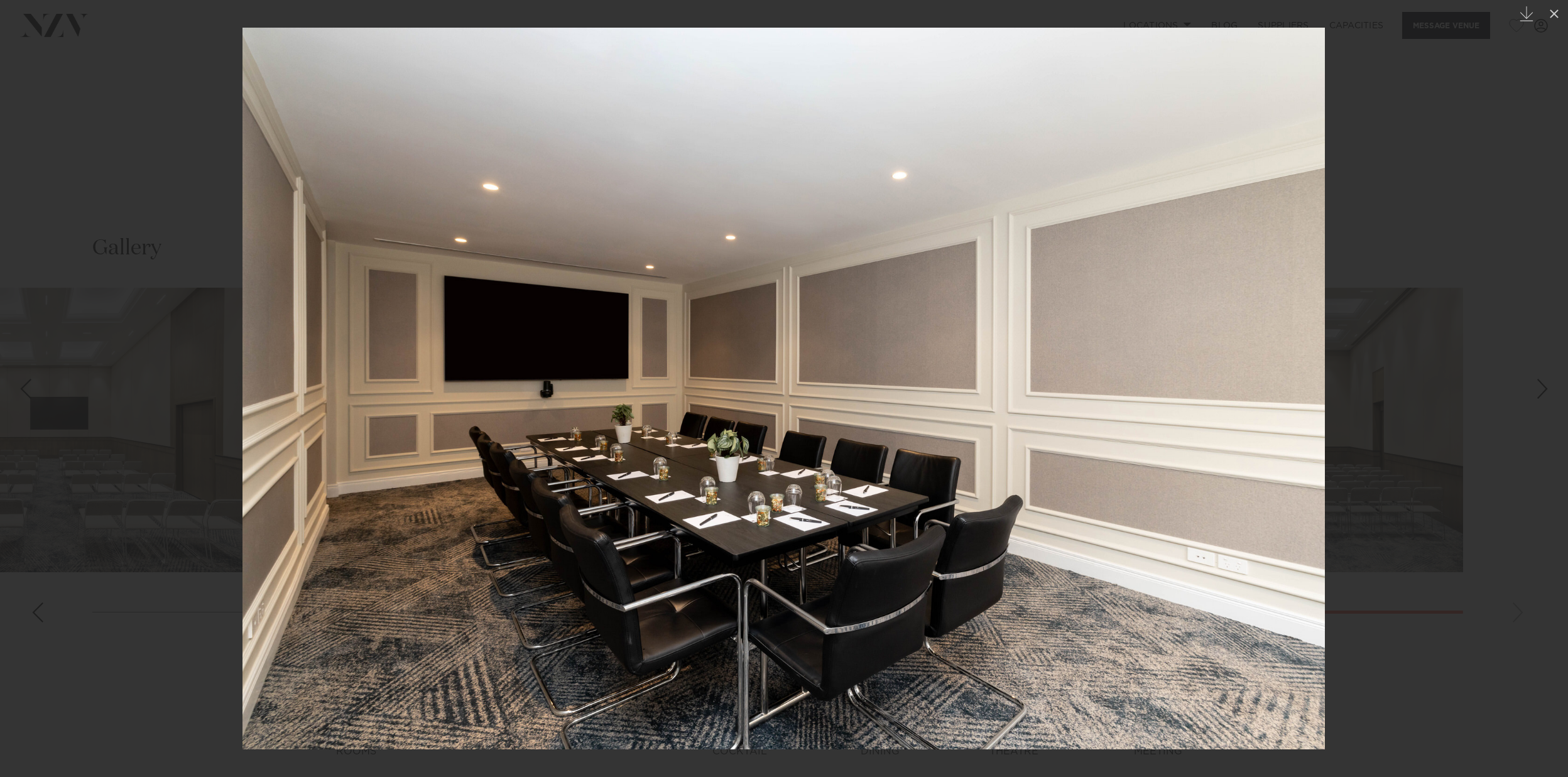
click at [1423, 674] on div at bounding box center [784, 388] width 1568 height 777
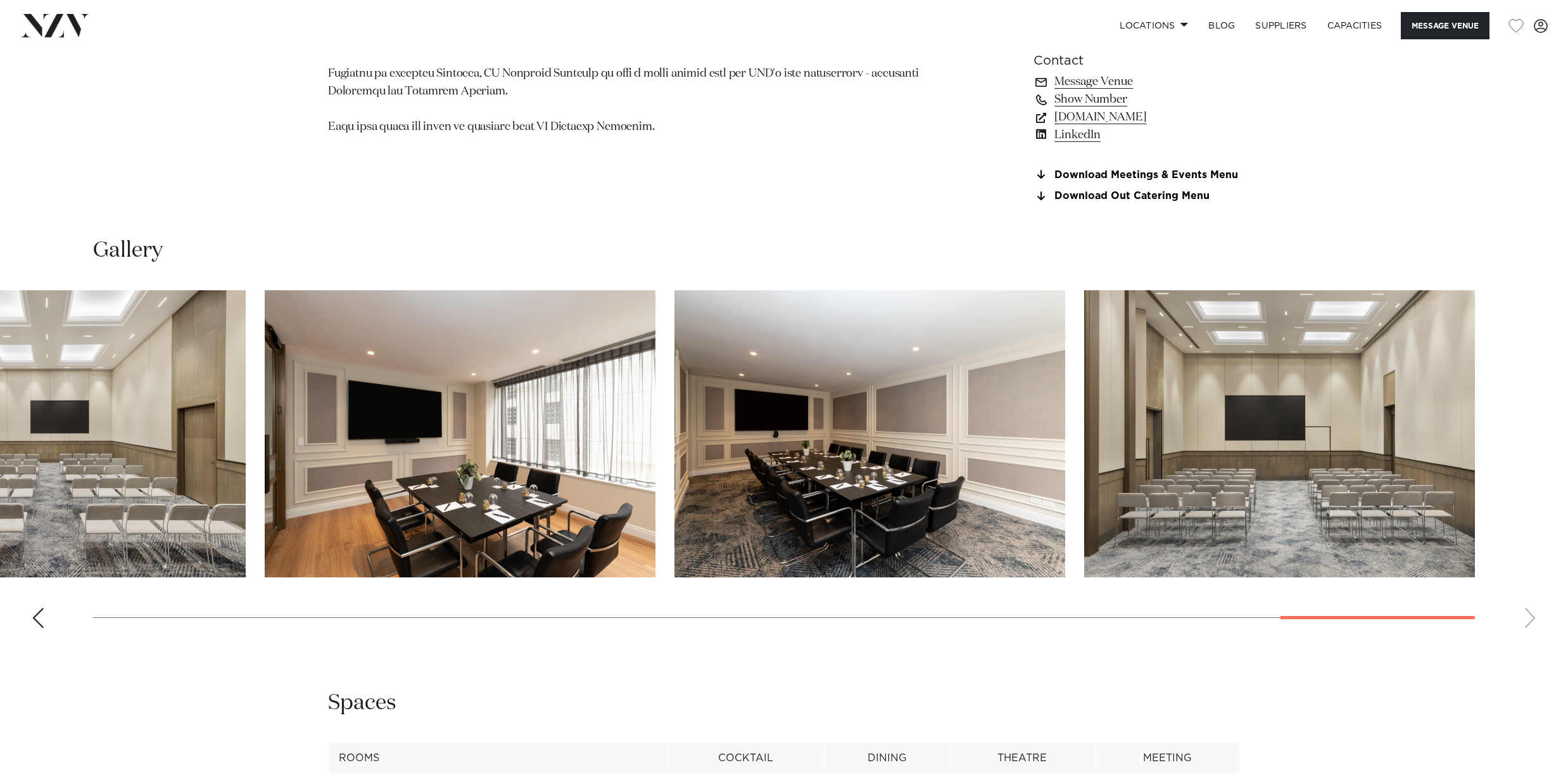
click at [784, 430] on img "23 / 24" at bounding box center [869, 433] width 391 height 287
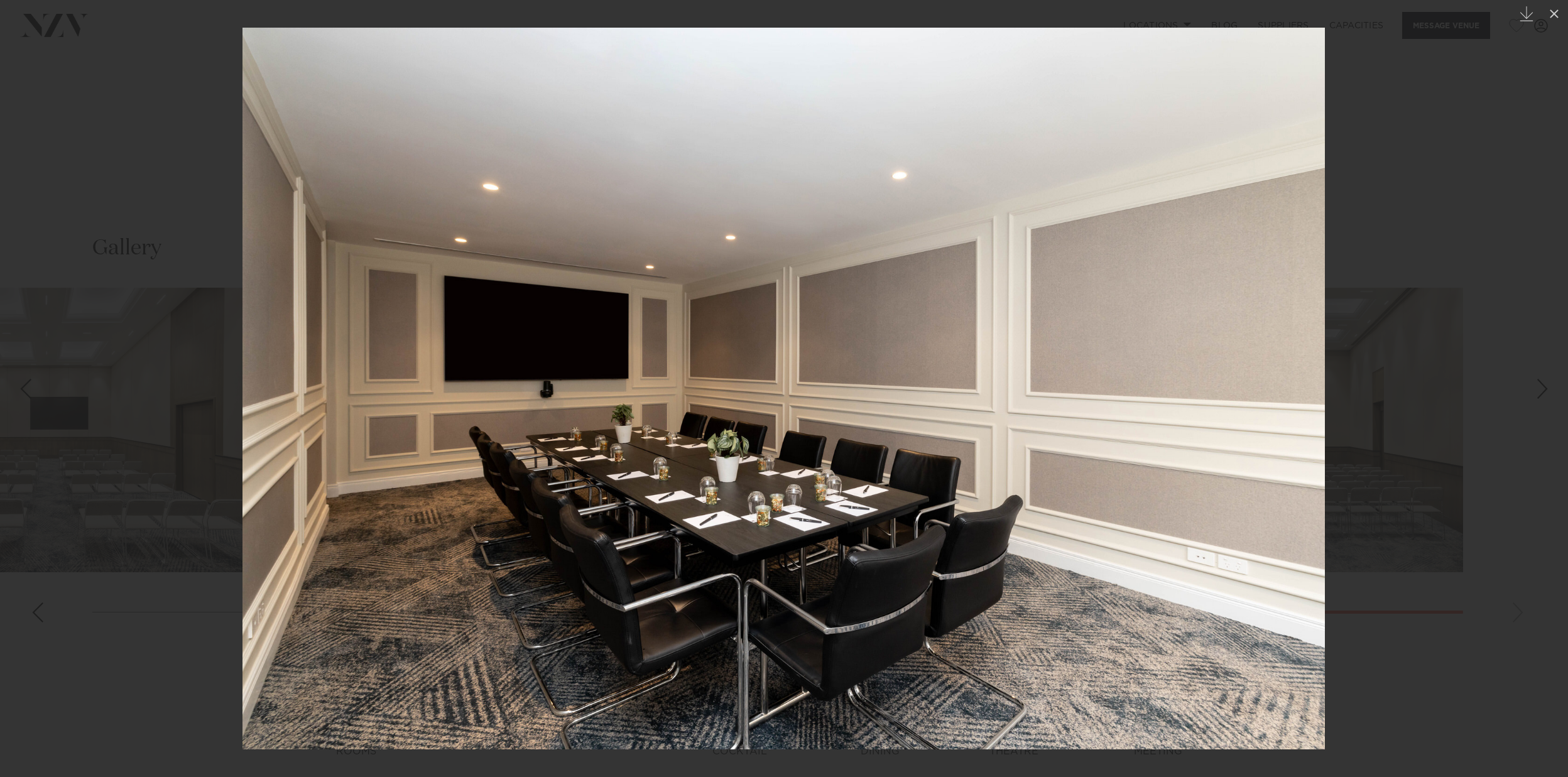
click at [1432, 647] on div at bounding box center [784, 388] width 1568 height 777
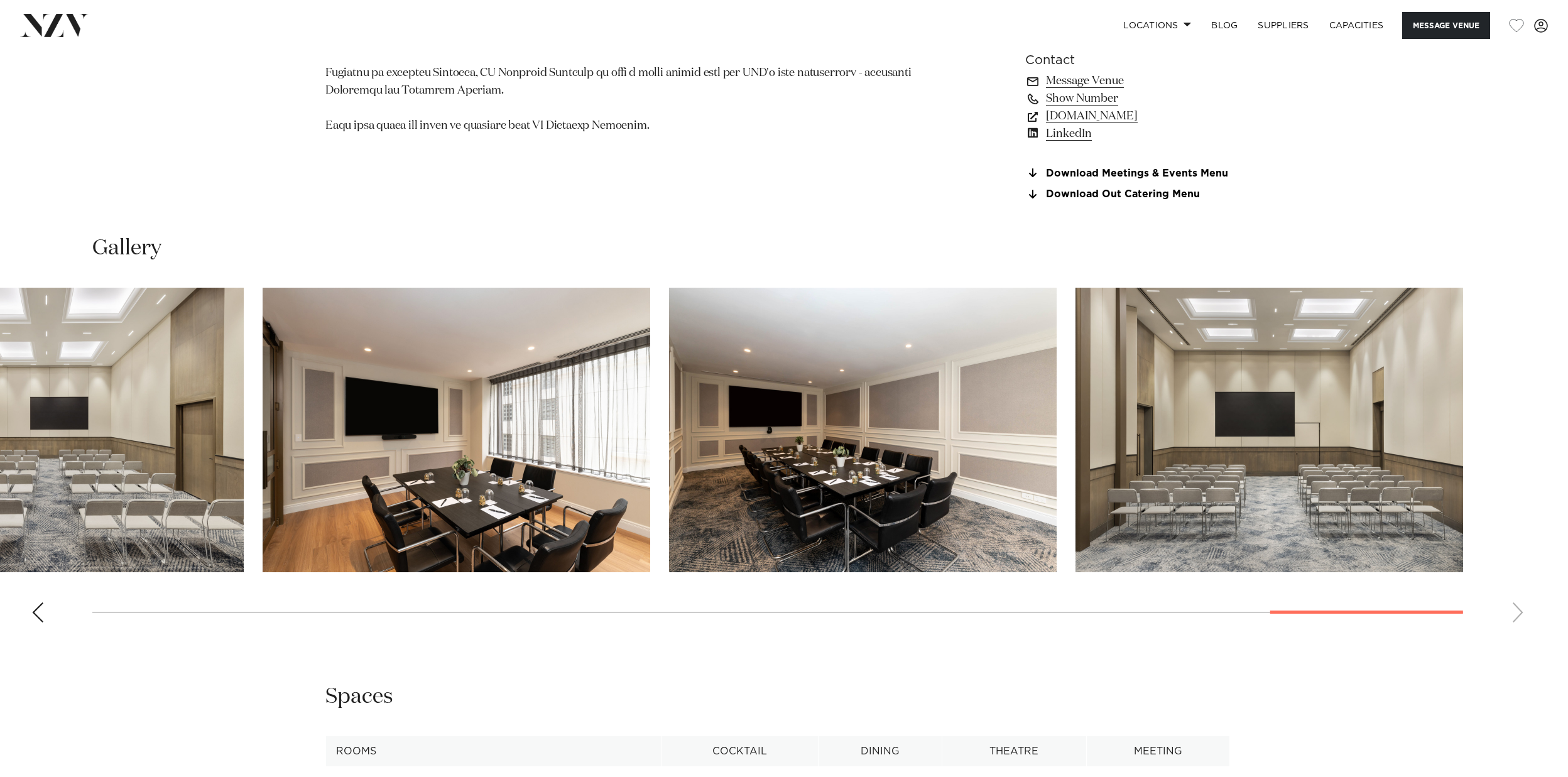
click at [1348, 438] on img "24 / 24" at bounding box center [1269, 429] width 387 height 284
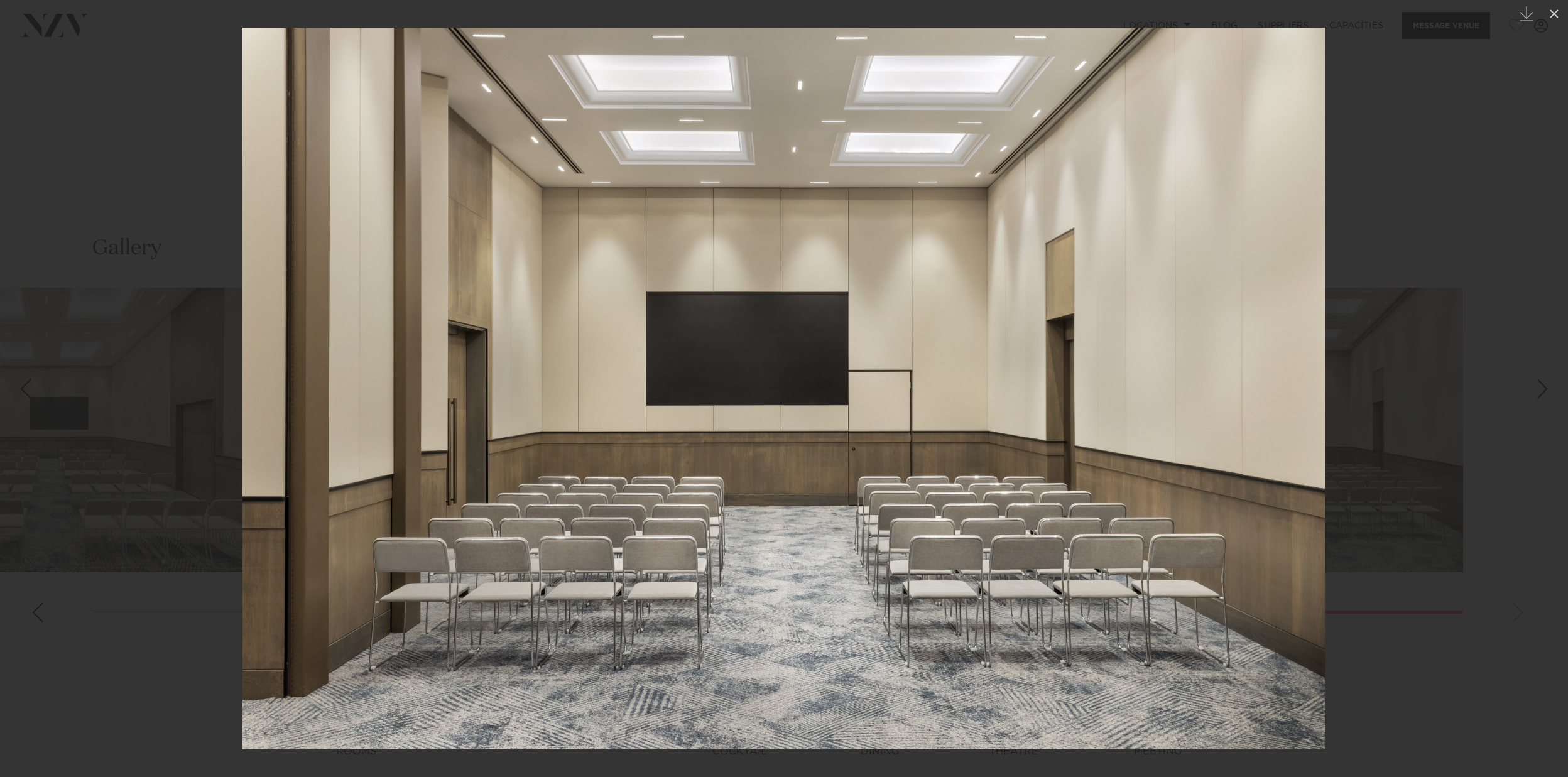
click at [1410, 662] on div at bounding box center [784, 388] width 1568 height 777
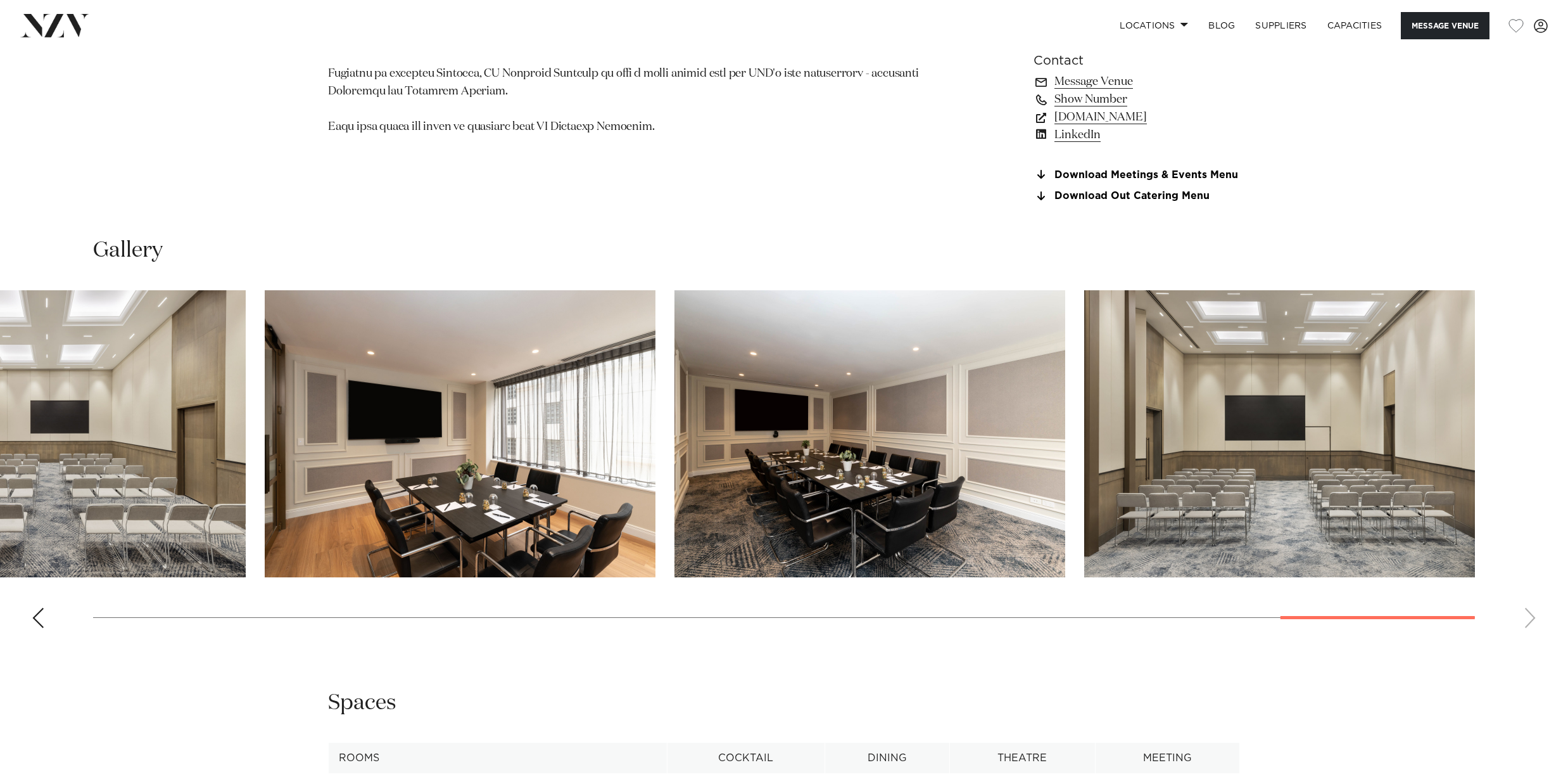
click at [102, 617] on div at bounding box center [784, 617] width 1382 height 1
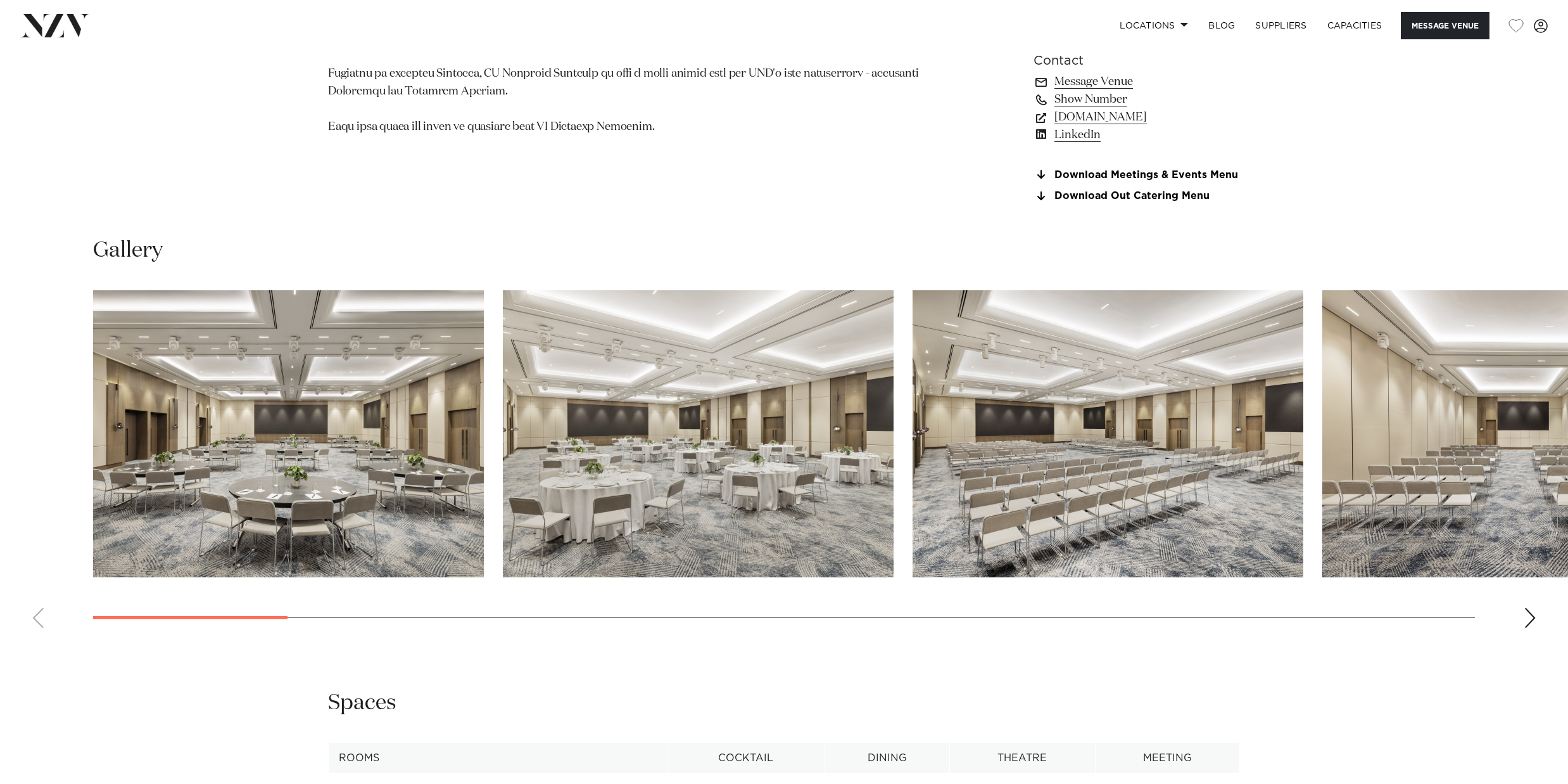
click at [102, 616] on div at bounding box center [190, 617] width 194 height 3
click at [188, 523] on img "1 / 24" at bounding box center [288, 433] width 391 height 287
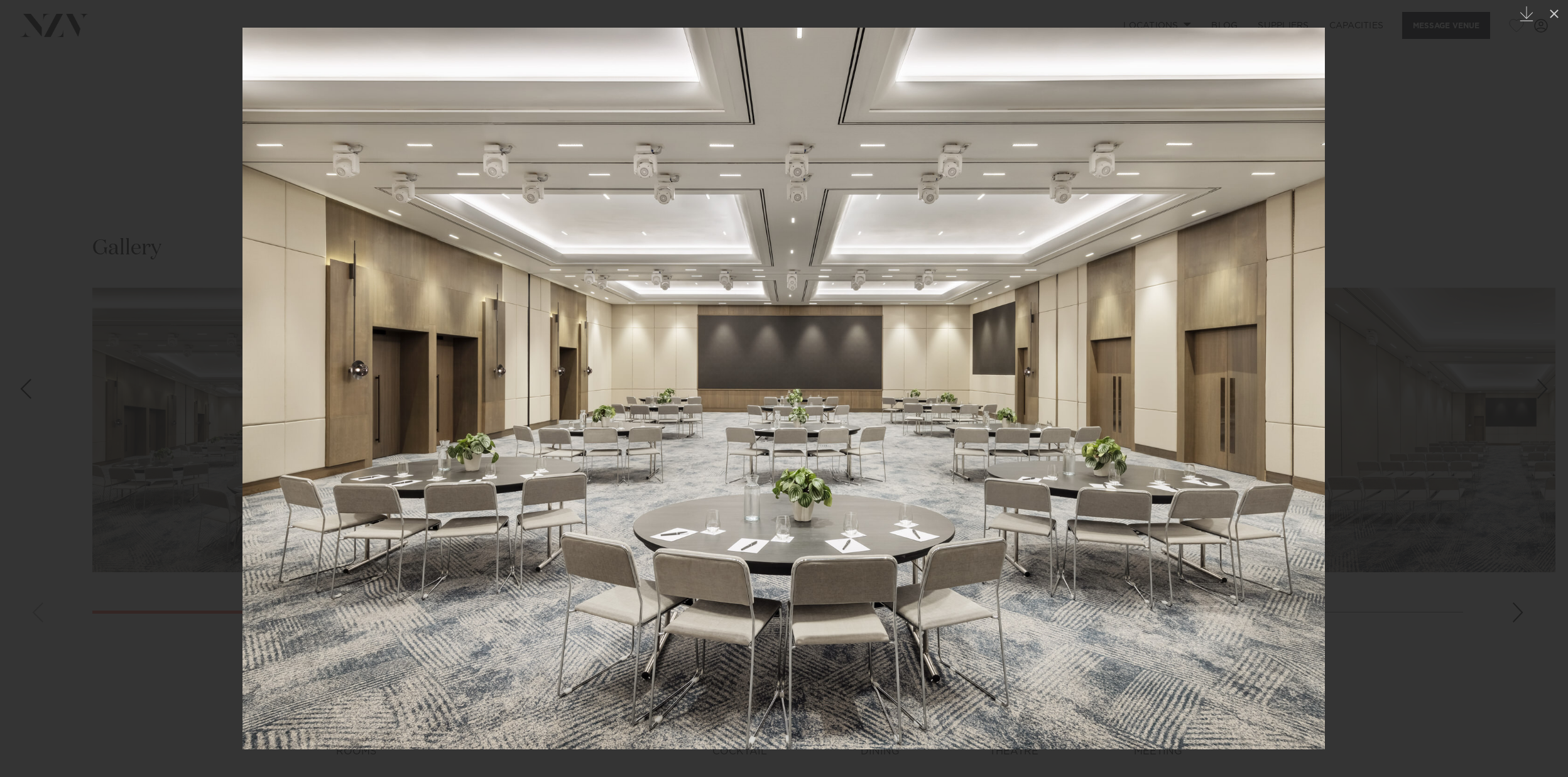
click at [1360, 696] on div at bounding box center [784, 388] width 1568 height 777
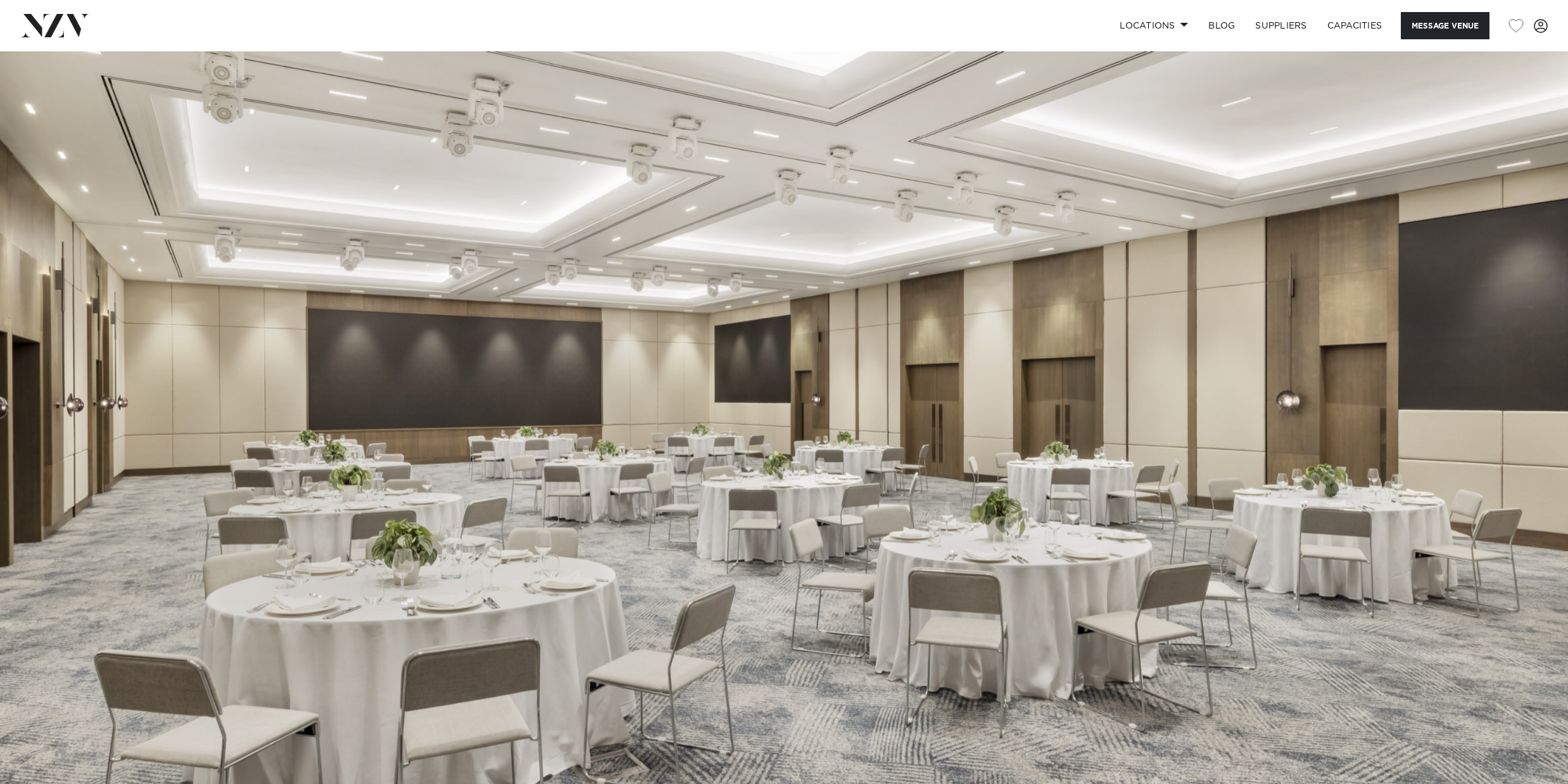
click at [1002, 398] on img at bounding box center [784, 419] width 1568 height 736
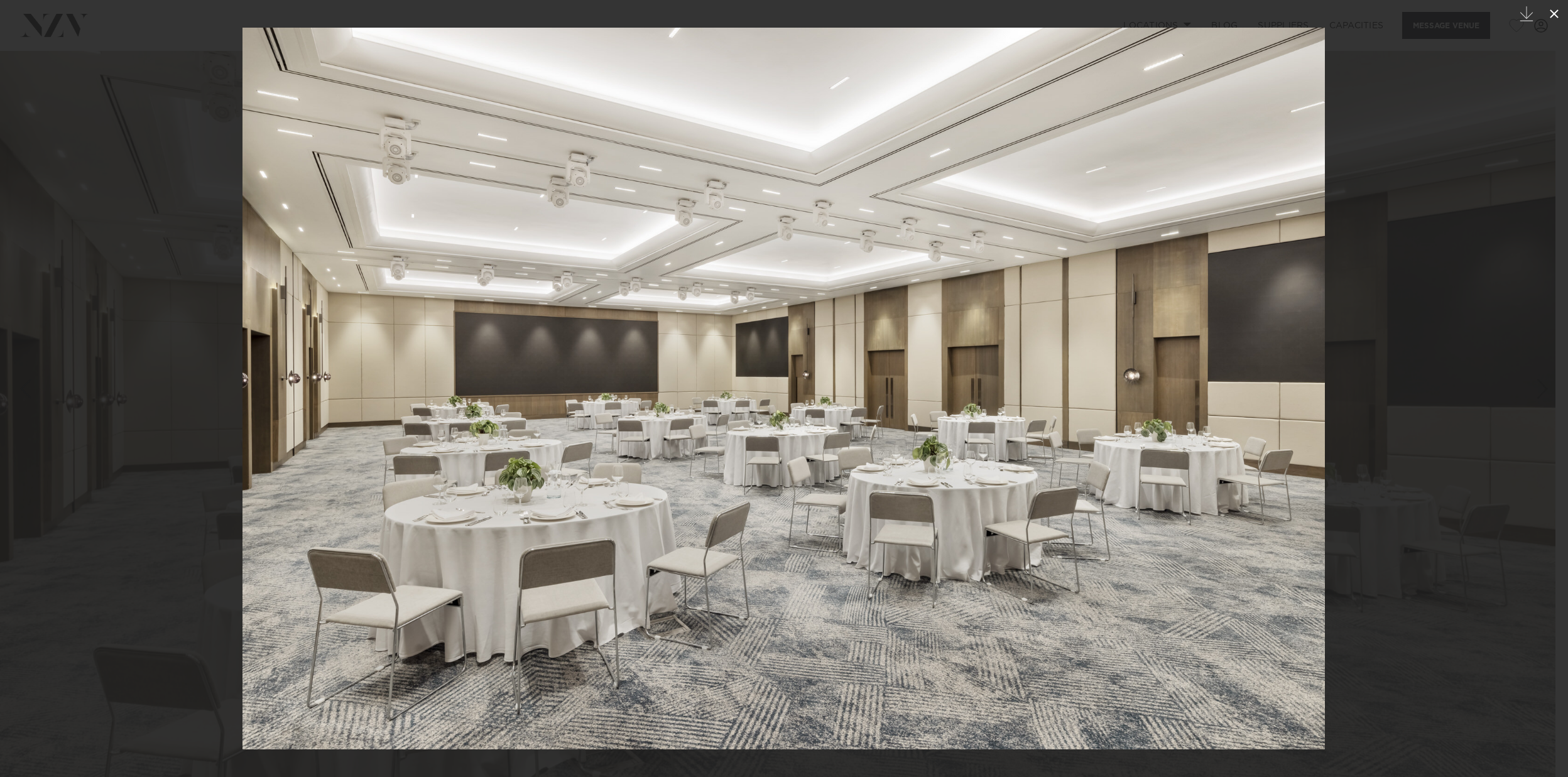
click at [1547, 11] on icon at bounding box center [1554, 14] width 15 height 15
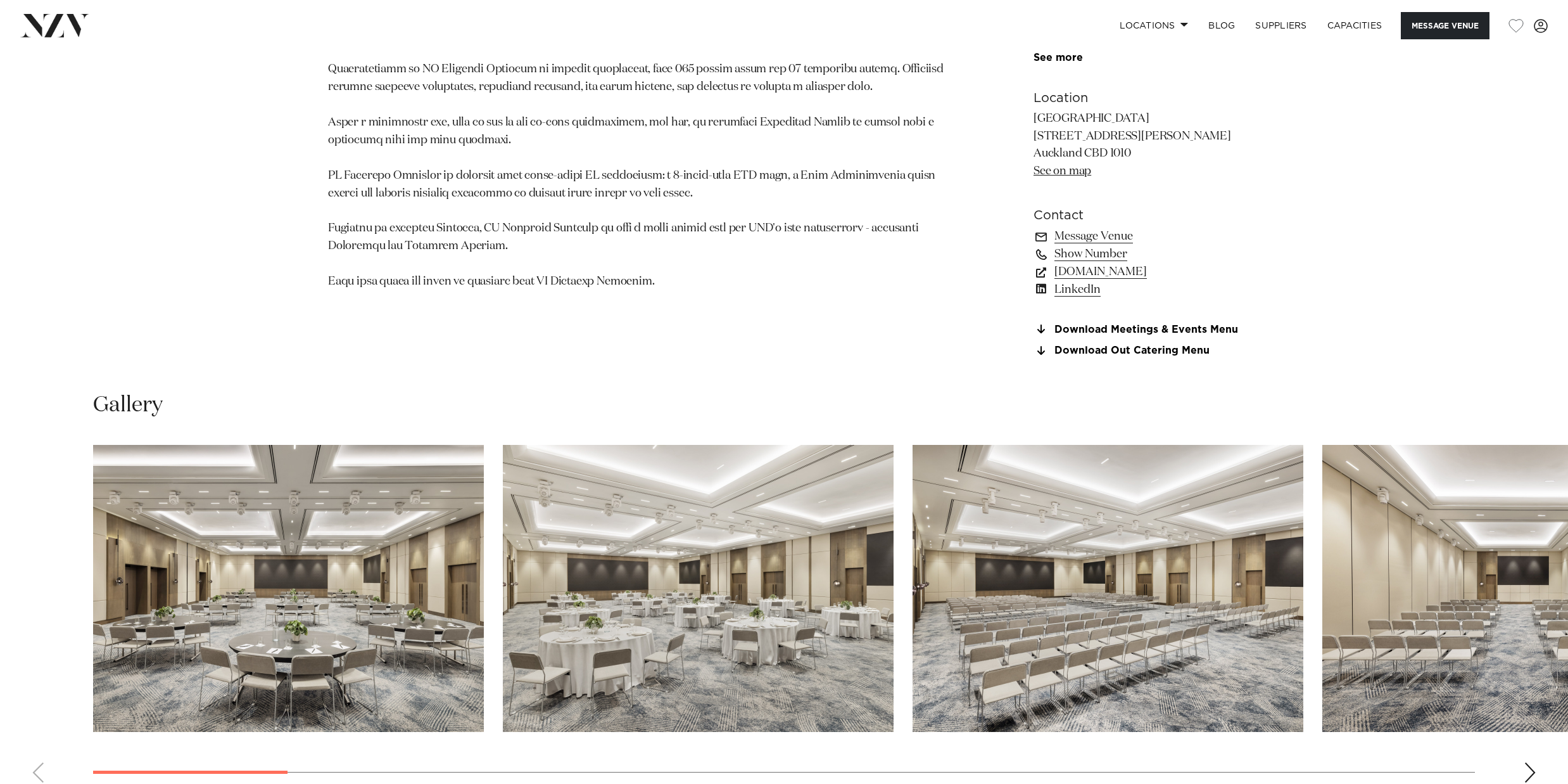
scroll to position [1352, 0]
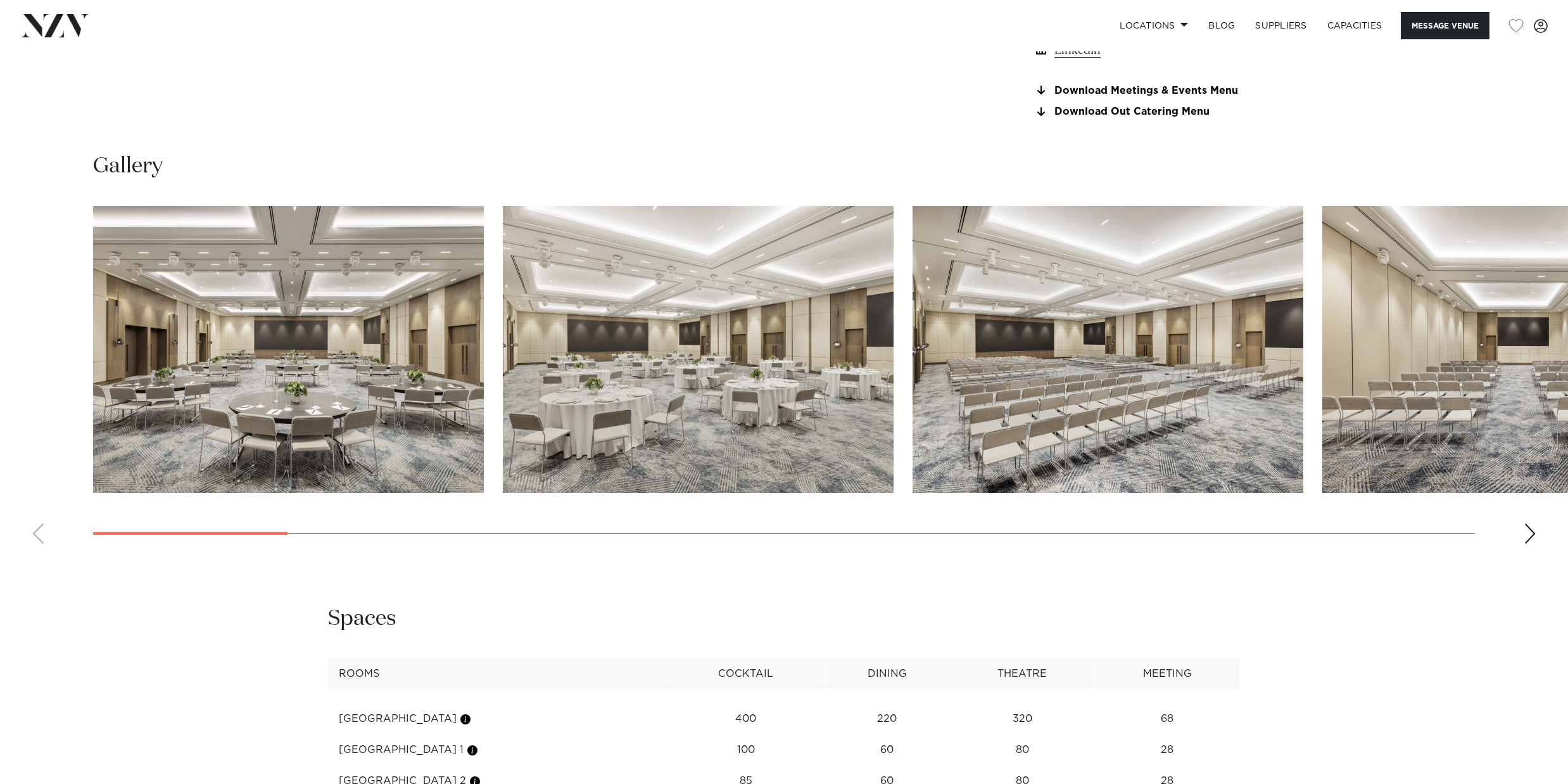
click at [1531, 525] on div "Next slide" at bounding box center [1530, 533] width 13 height 21
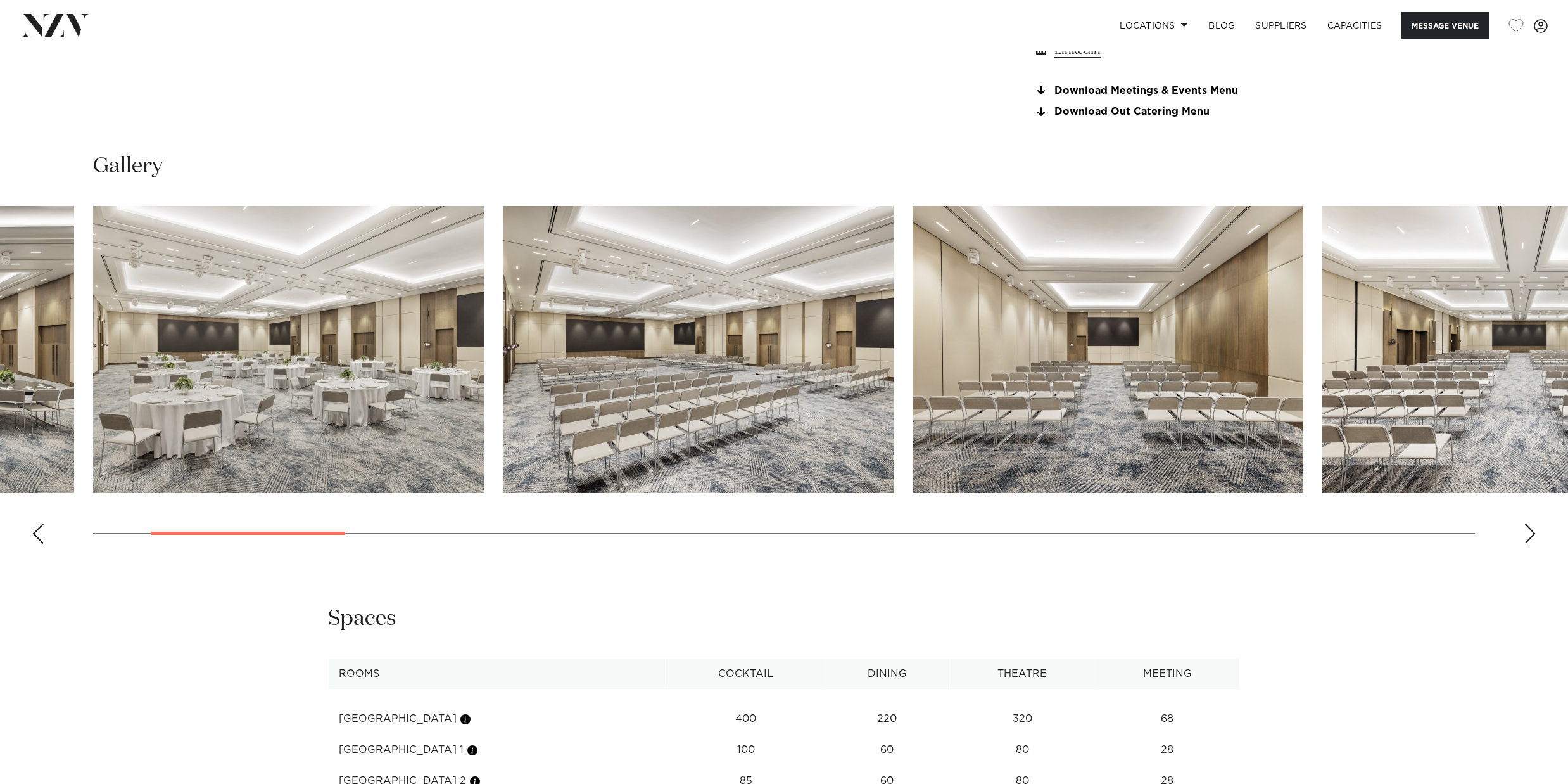
click at [1531, 525] on div "Next slide" at bounding box center [1530, 533] width 13 height 21
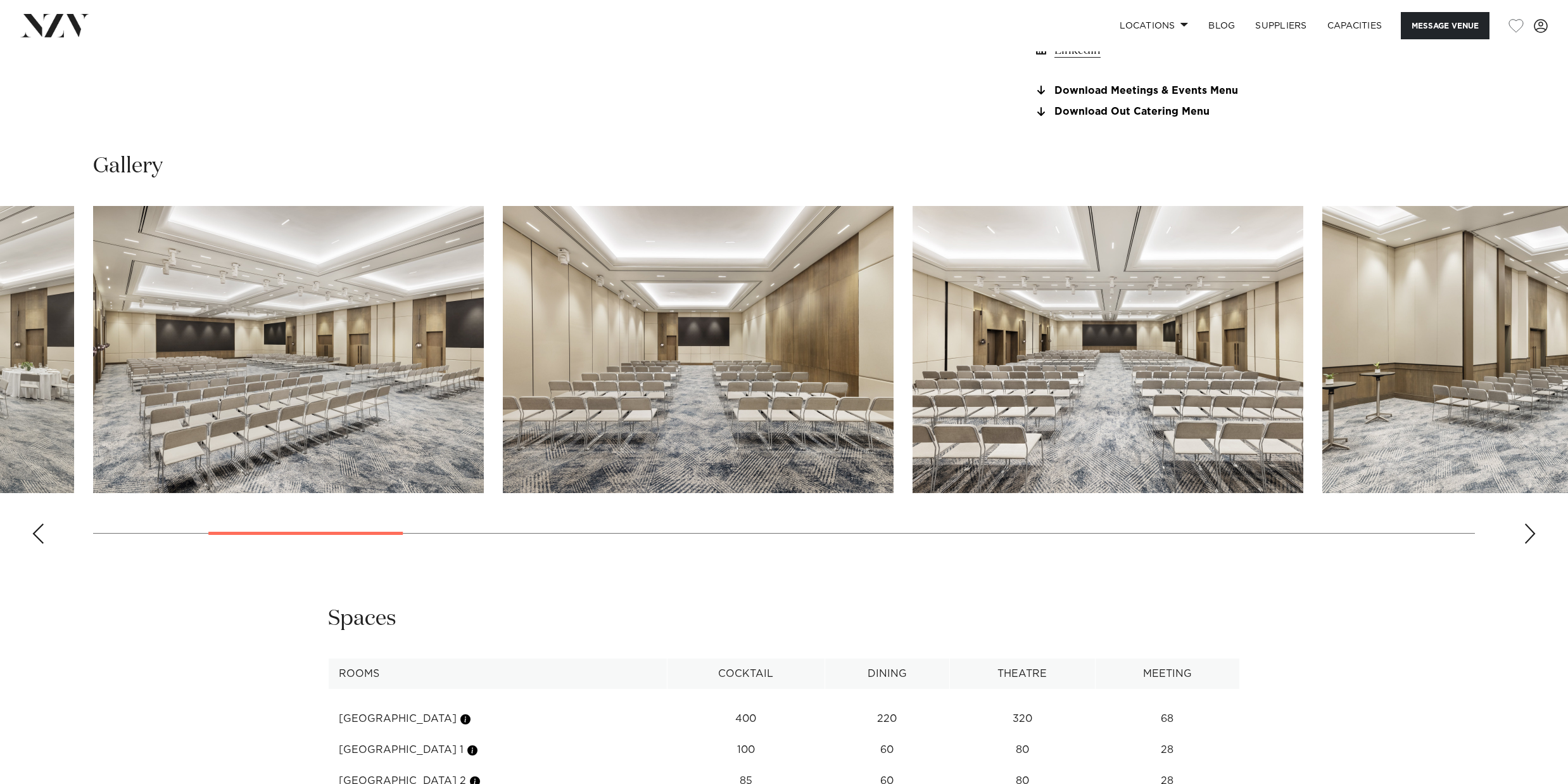
click at [1531, 525] on div "Next slide" at bounding box center [1530, 533] width 13 height 21
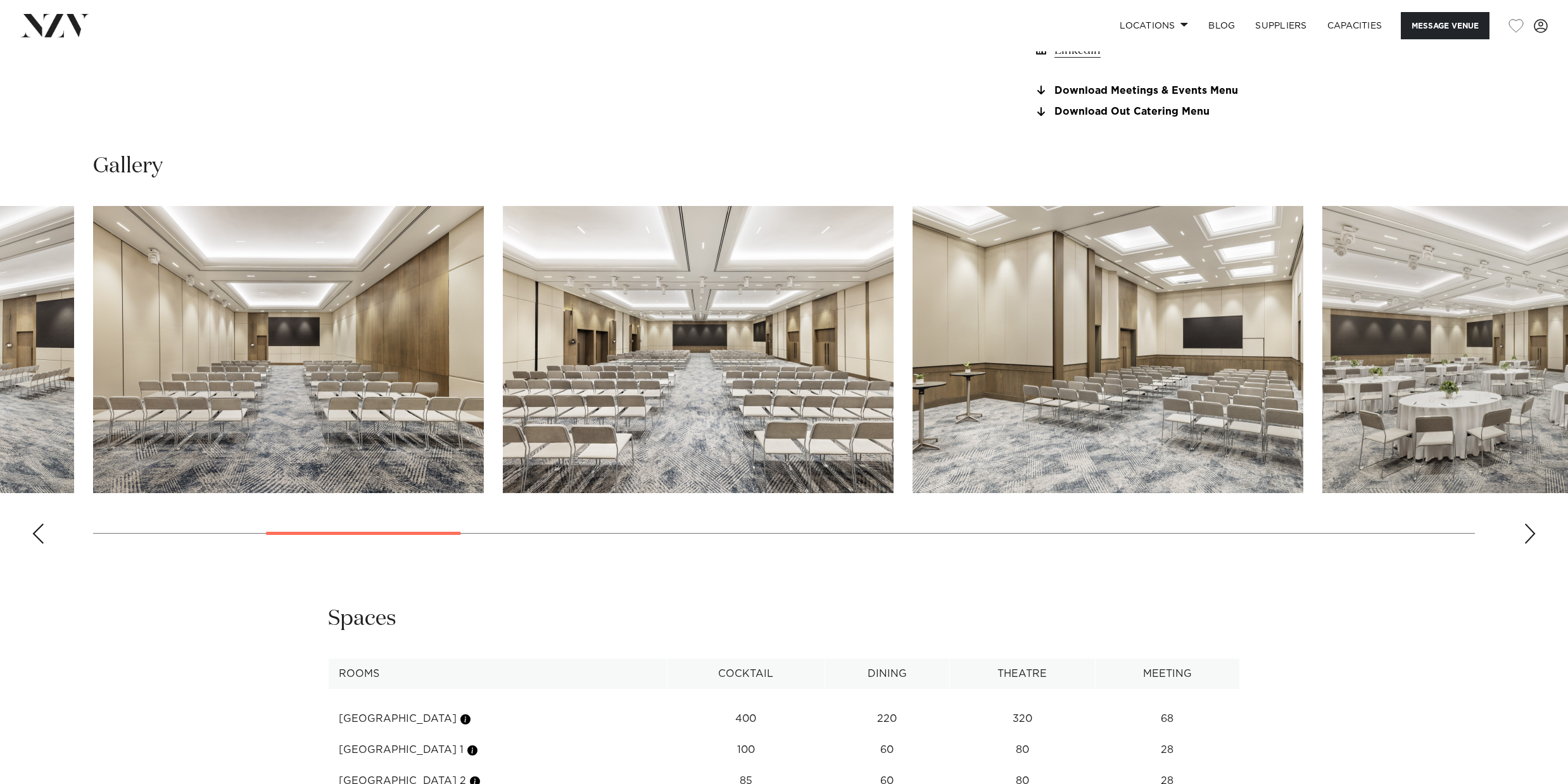
click at [1531, 525] on div "Next slide" at bounding box center [1530, 533] width 13 height 21
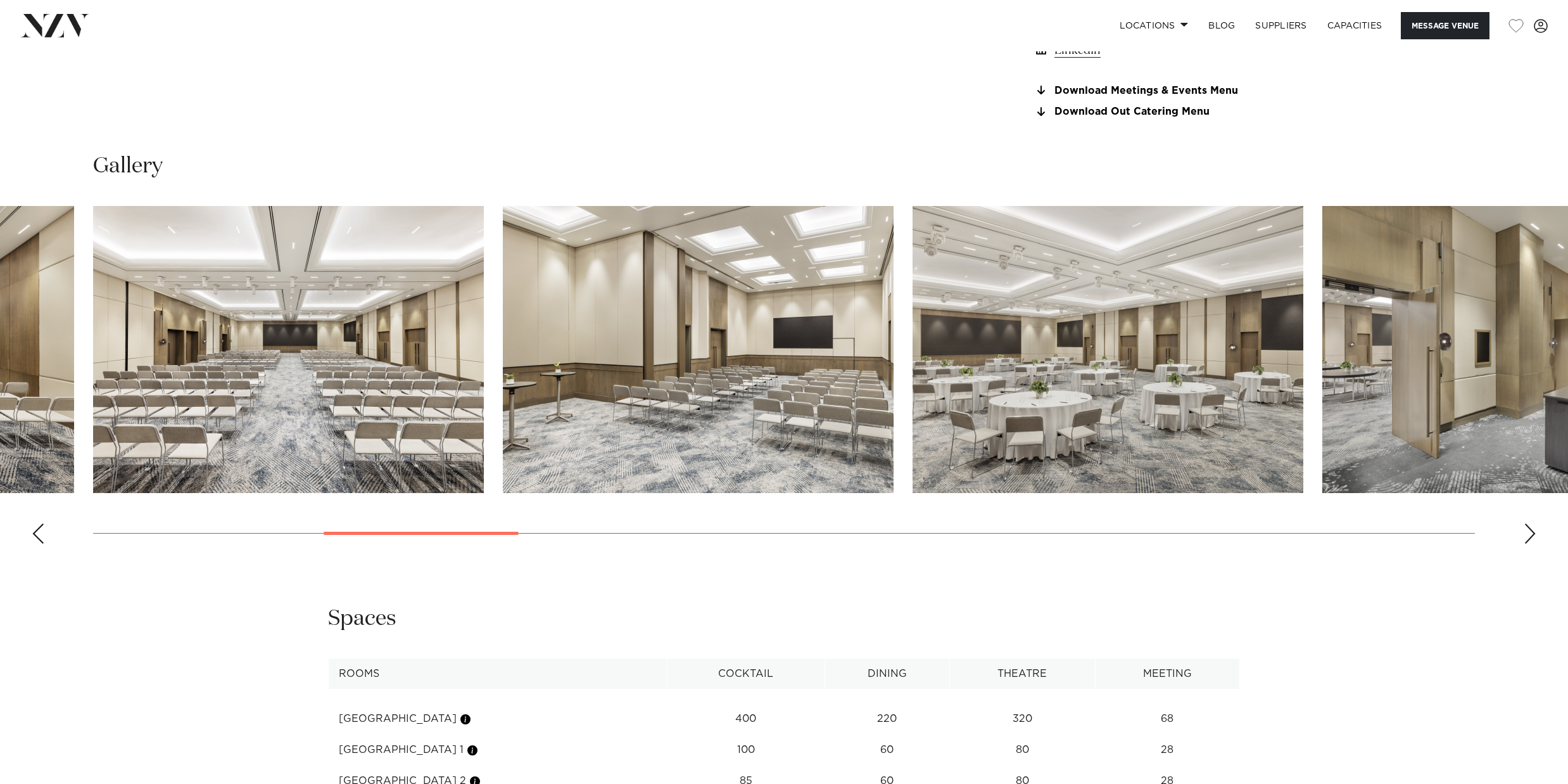
click at [1531, 525] on div "Next slide" at bounding box center [1530, 533] width 13 height 21
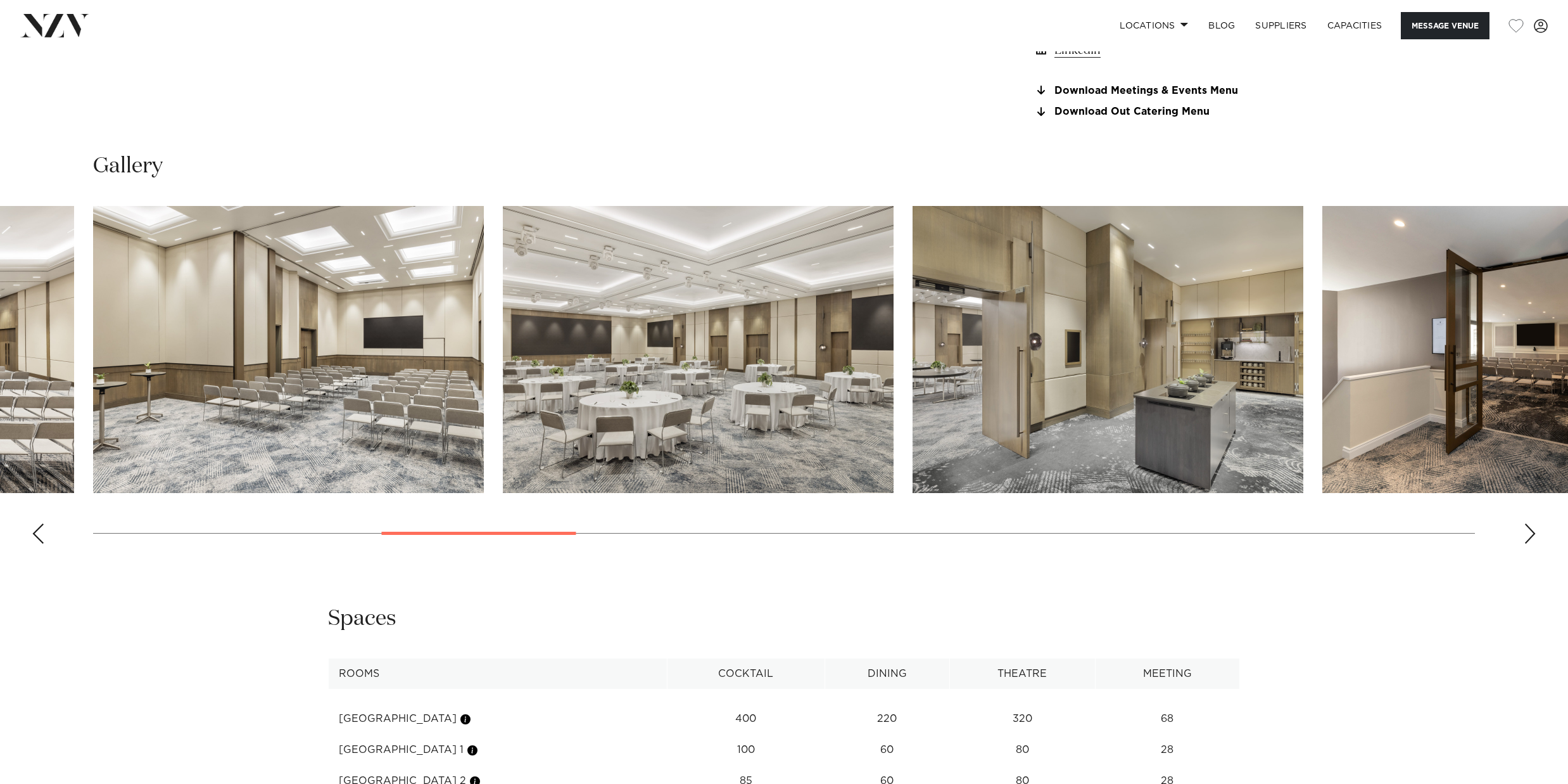
click at [1531, 525] on div "Next slide" at bounding box center [1530, 533] width 13 height 21
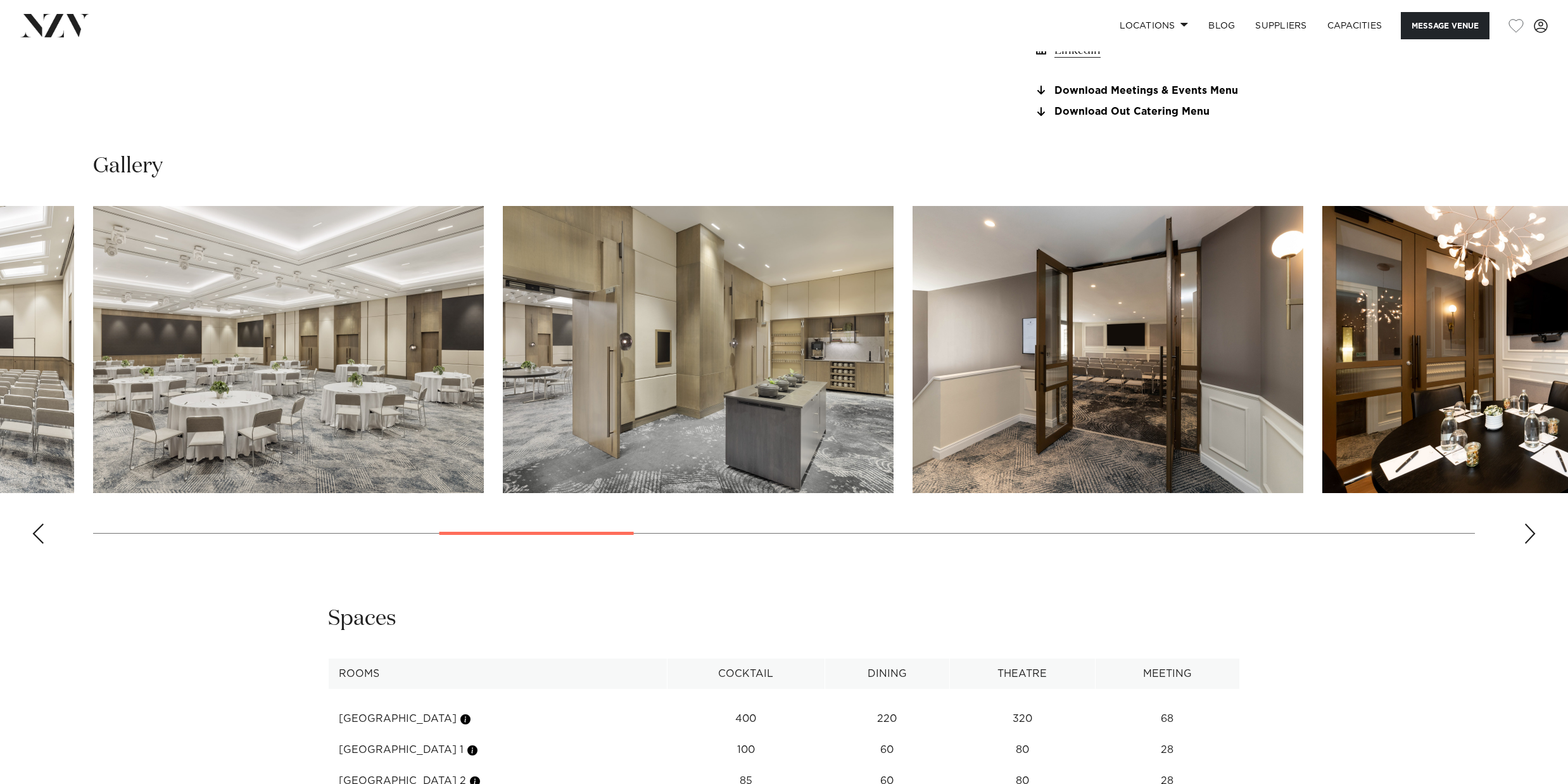
click at [751, 399] on img "8 / 24" at bounding box center [698, 349] width 391 height 287
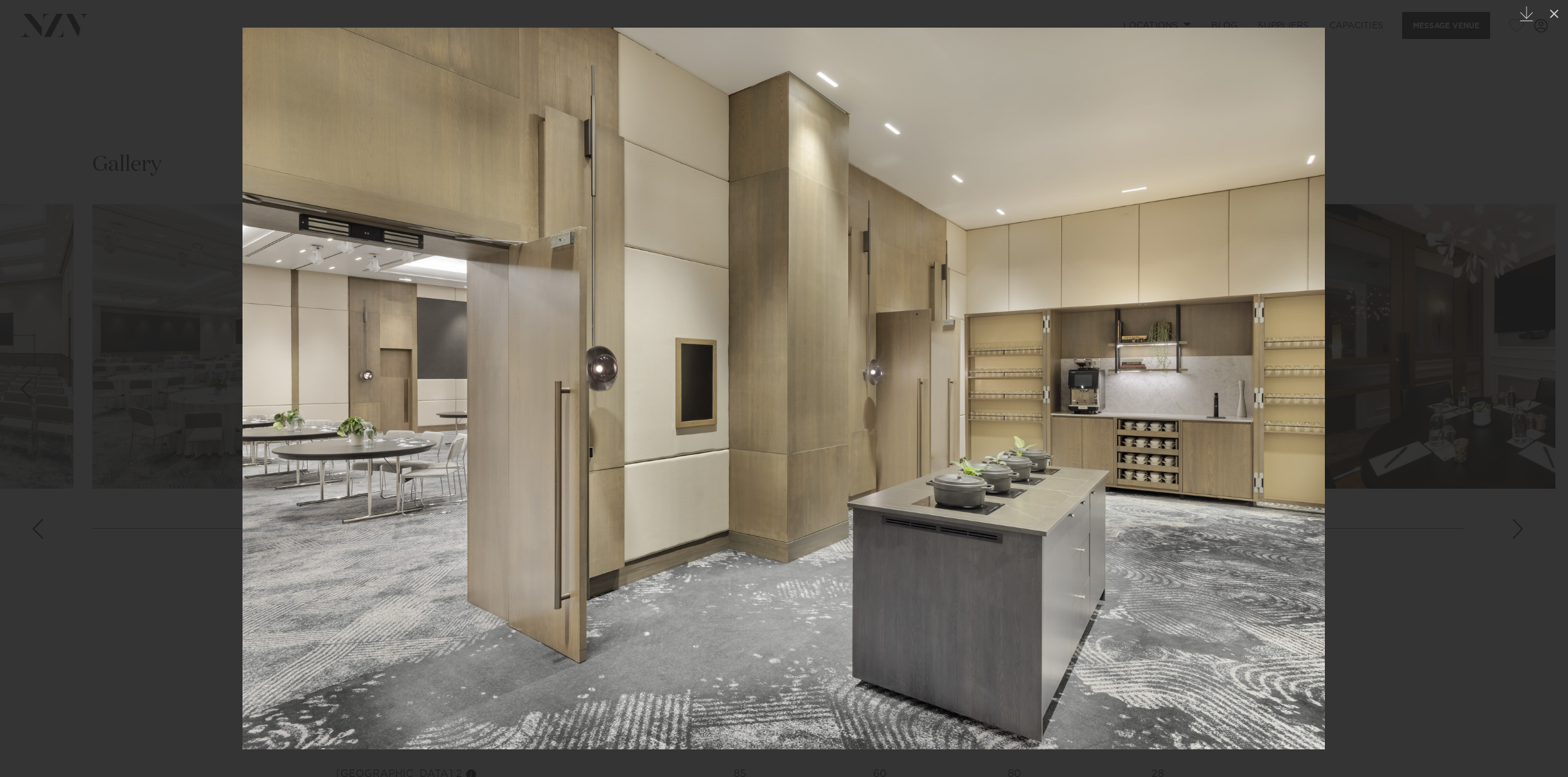
click at [1509, 367] on div at bounding box center [784, 388] width 1568 height 777
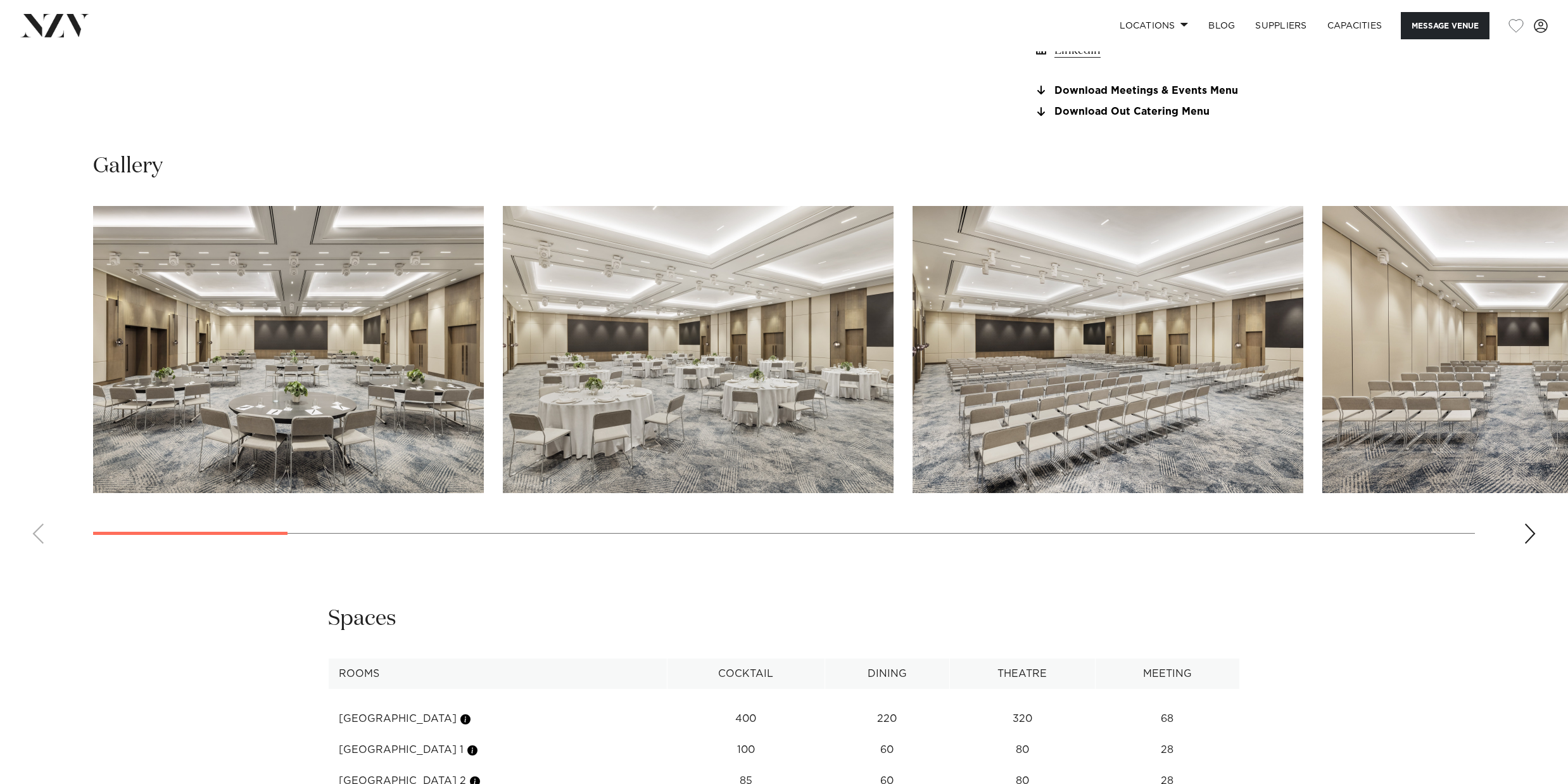
click at [146, 537] on swiper-container at bounding box center [784, 379] width 1568 height 348
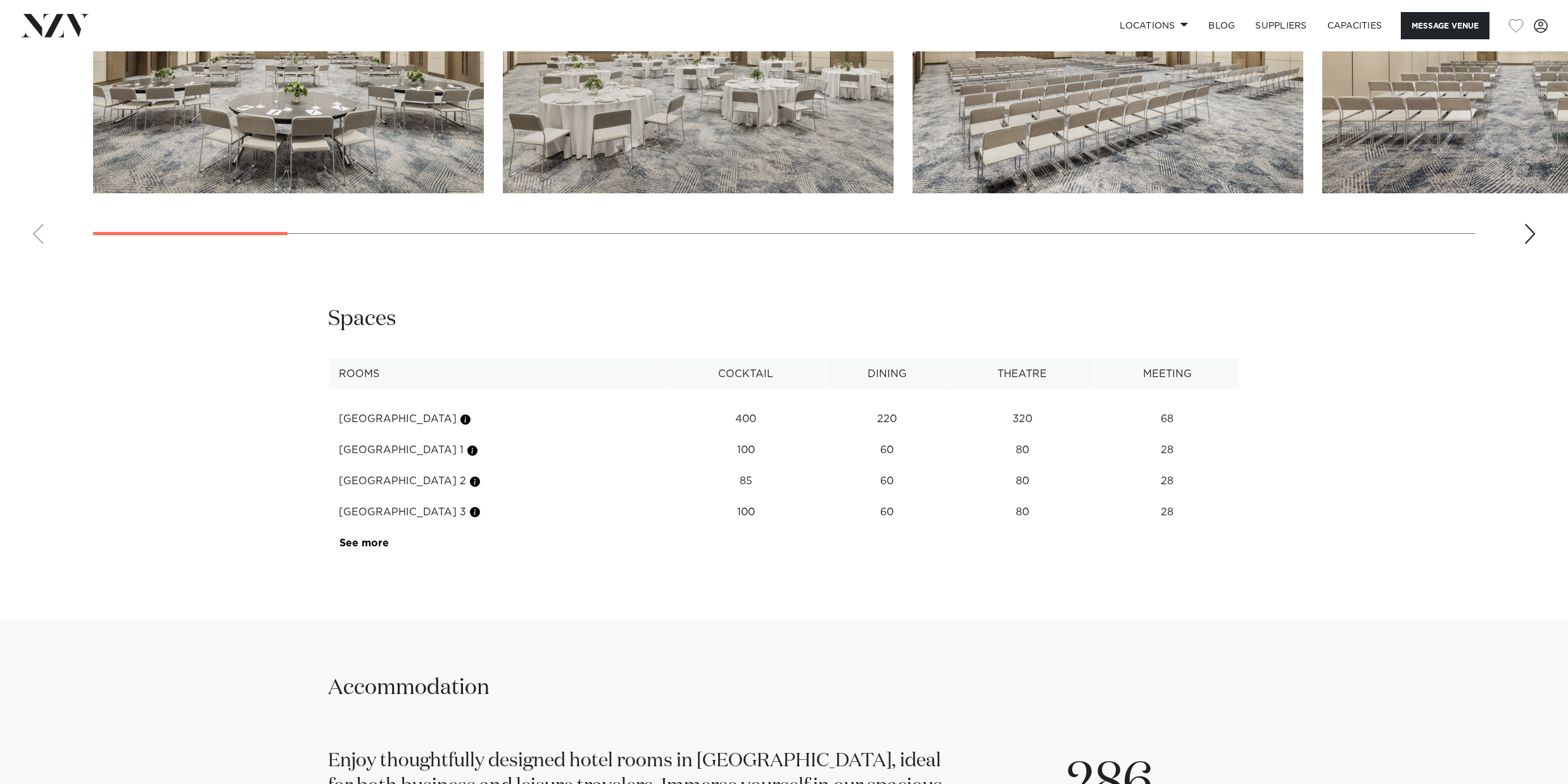
scroll to position [1521, 0]
